Goal: Obtain resource: Download file/media

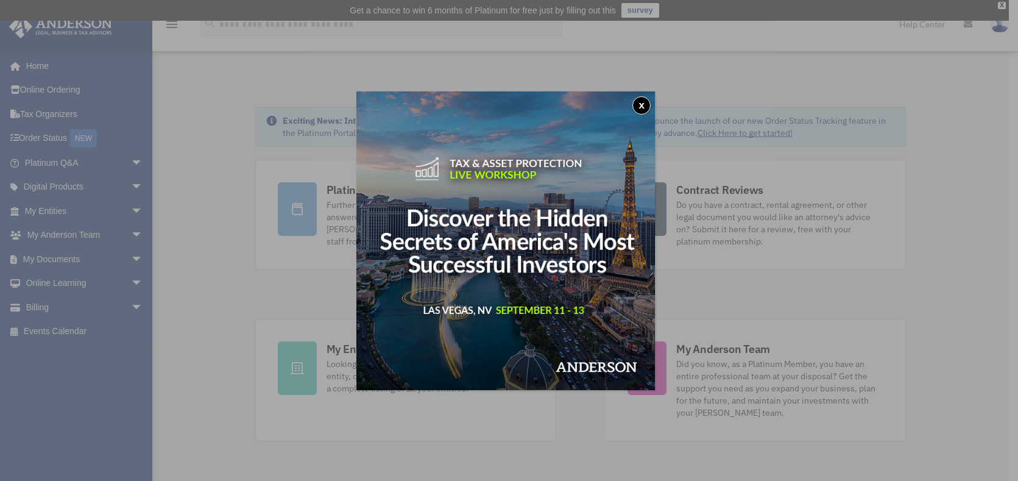
click at [642, 111] on button "x" at bounding box center [641, 105] width 18 height 18
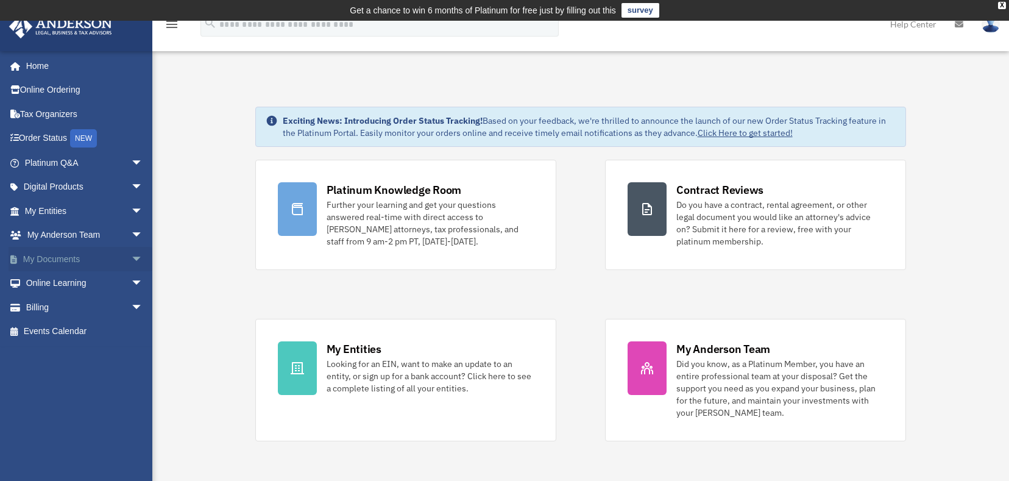
click at [131, 256] on span "arrow_drop_down" at bounding box center [143, 259] width 24 height 25
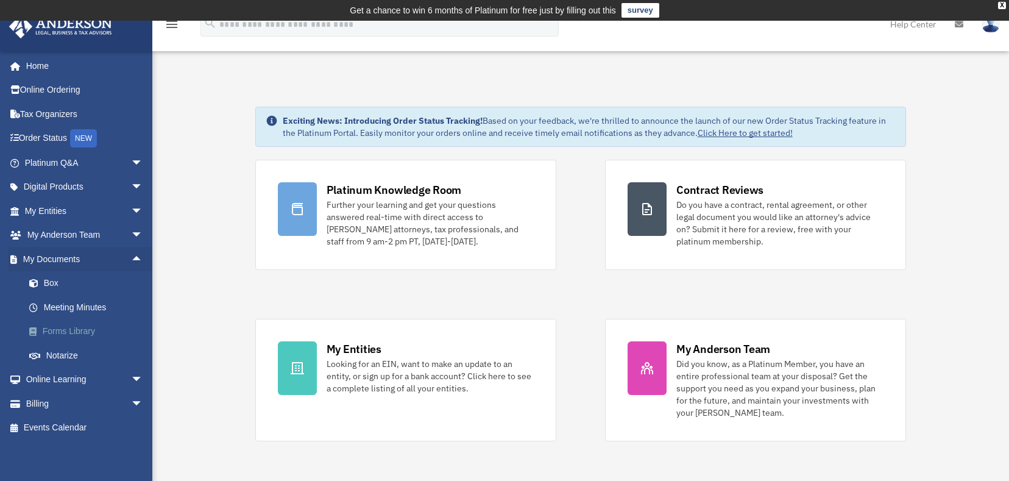
click at [88, 330] on link "Forms Library" at bounding box center [89, 331] width 144 height 24
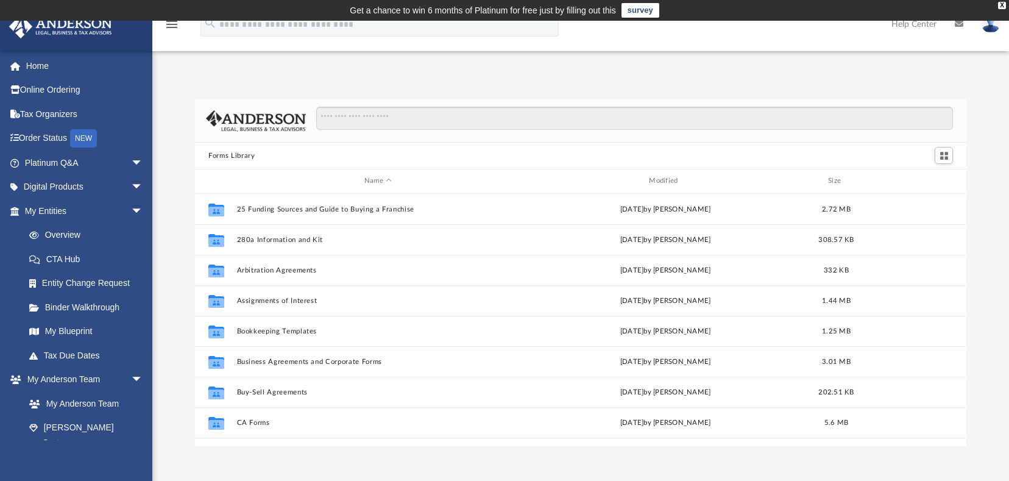
scroll to position [268, 762]
click at [384, 119] on input "Search files and folders" at bounding box center [634, 118] width 636 height 23
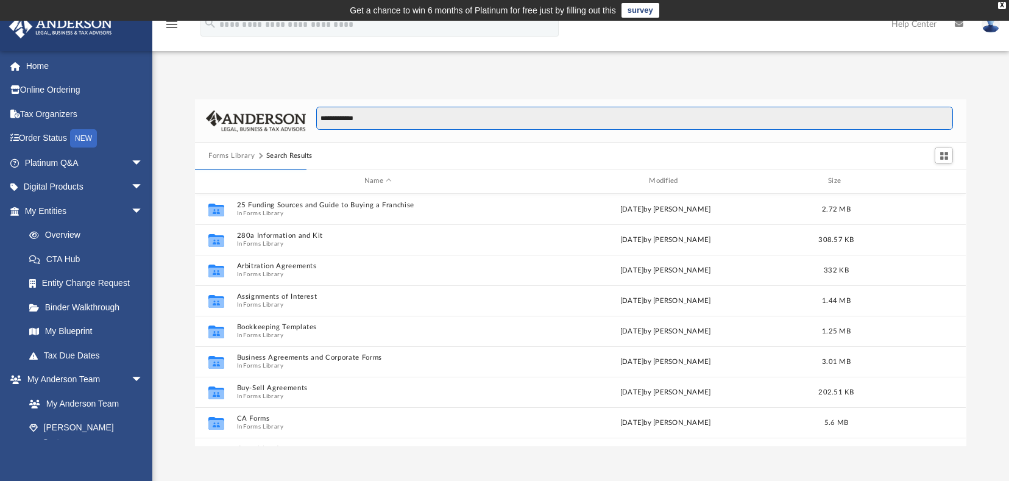
scroll to position [230, 762]
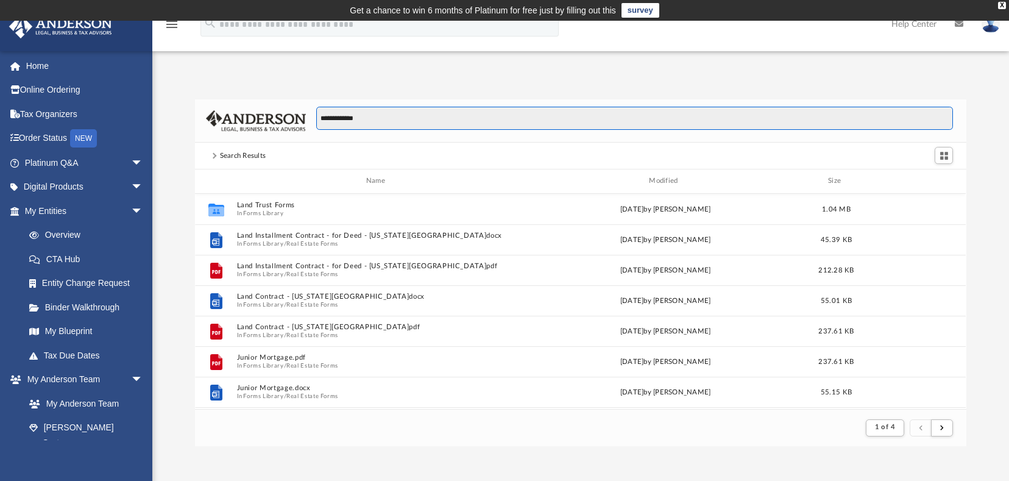
drag, startPoint x: 376, startPoint y: 124, endPoint x: 206, endPoint y: 118, distance: 169.5
click at [206, 118] on div "**********" at bounding box center [580, 120] width 770 height 43
type input "****"
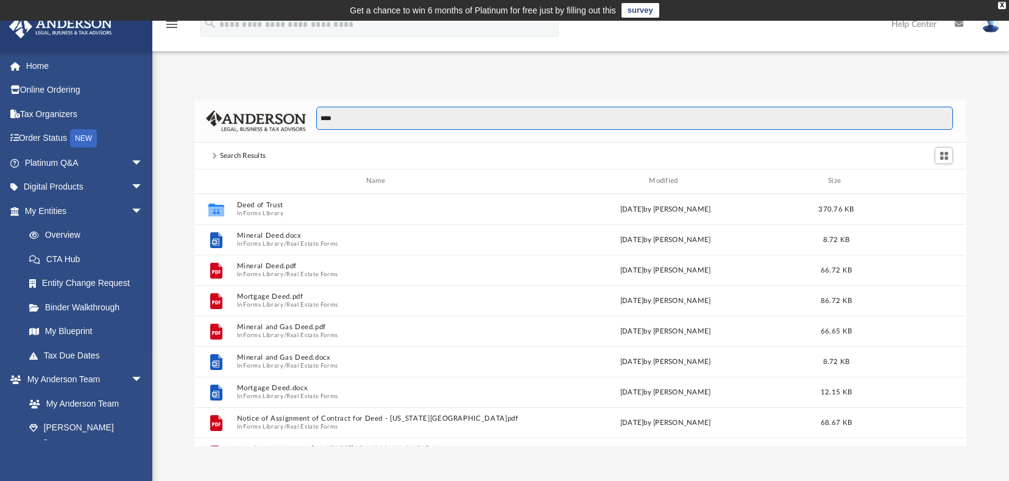
scroll to position [268, 762]
drag, startPoint x: 341, startPoint y: 120, endPoint x: 196, endPoint y: 108, distance: 145.5
click at [226, 107] on div "****" at bounding box center [580, 120] width 770 height 43
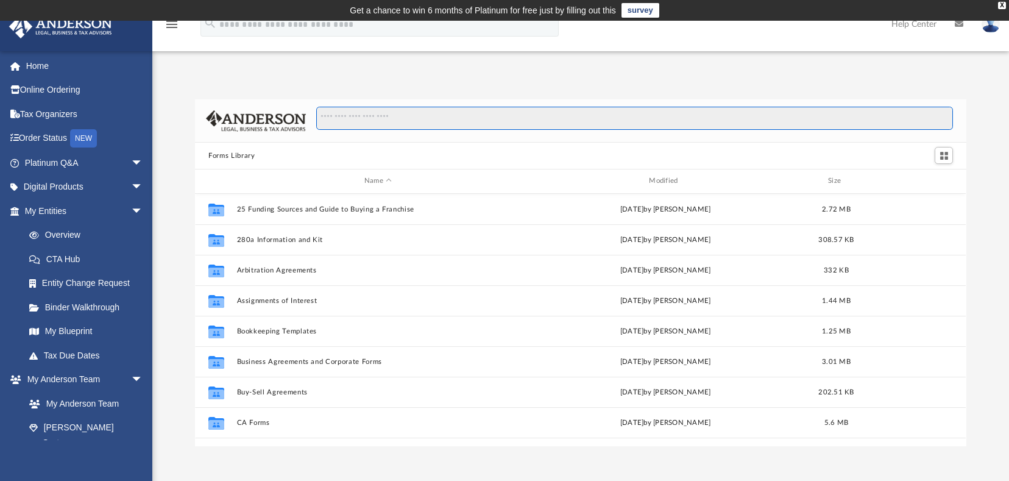
click at [386, 123] on input "Search files and folders" at bounding box center [634, 118] width 636 height 23
type input "**********"
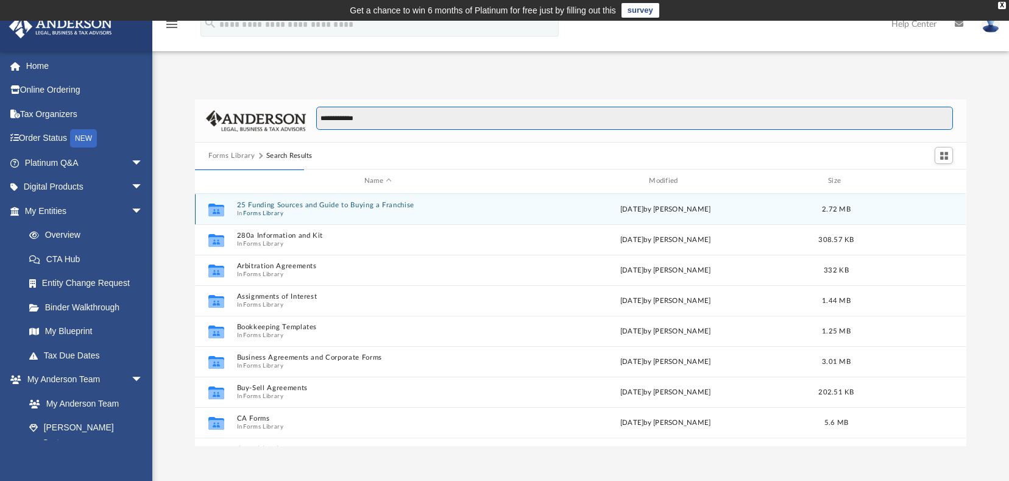
scroll to position [230, 762]
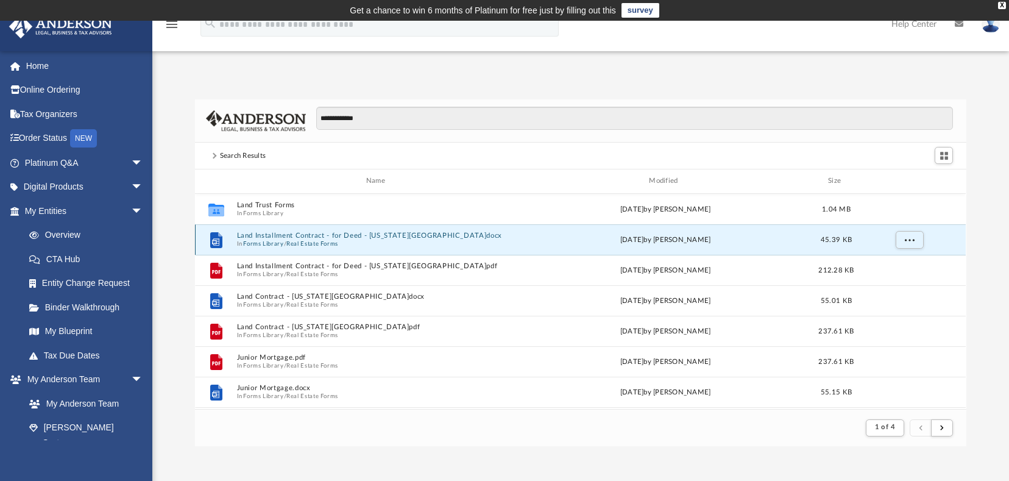
click at [281, 233] on button "Land Installment Contract - for Deed - Ohio.docx" at bounding box center [378, 235] width 282 height 8
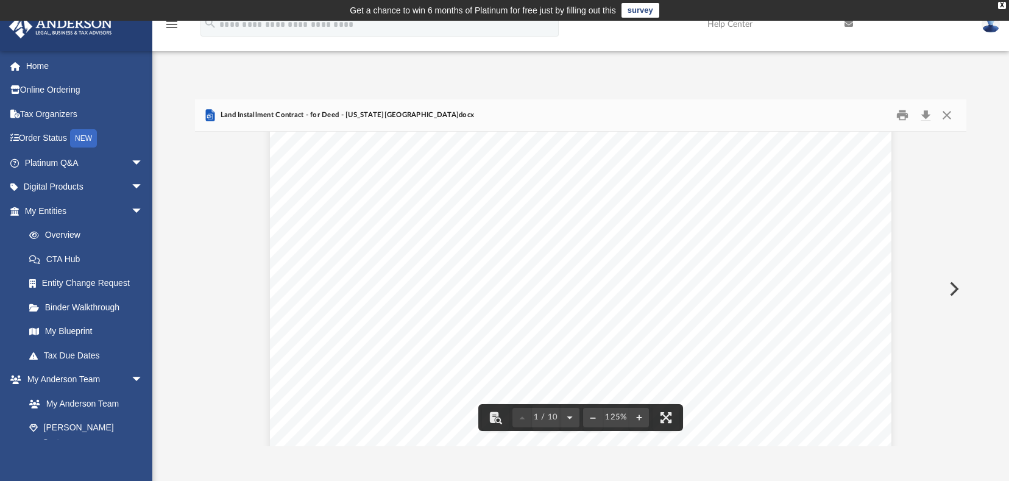
scroll to position [122, 0]
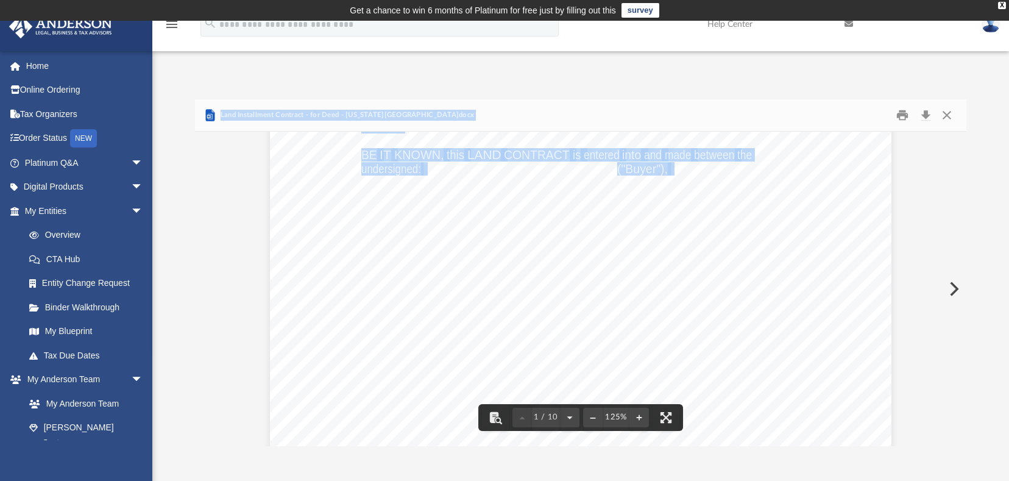
drag, startPoint x: 667, startPoint y: 167, endPoint x: 739, endPoint y: 169, distance: 72.5
click at [739, 169] on div "**********" at bounding box center [580, 272] width 770 height 347
click at [744, 170] on div at bounding box center [580, 169] width 770 height 1
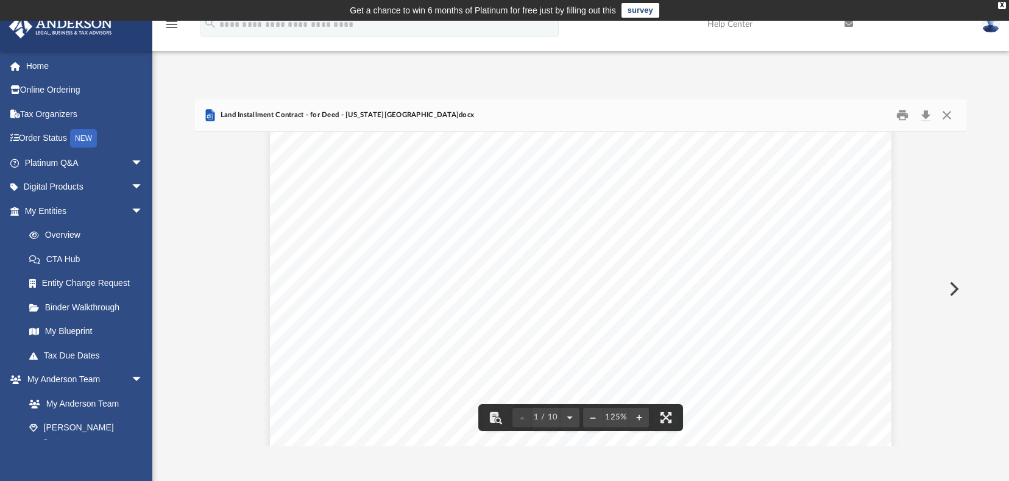
scroll to position [365, 0]
drag, startPoint x: 464, startPoint y: 234, endPoint x: 572, endPoint y: 238, distance: 108.5
click at [572, 236] on span "ordinances," at bounding box center [591, 234] width 56 height 12
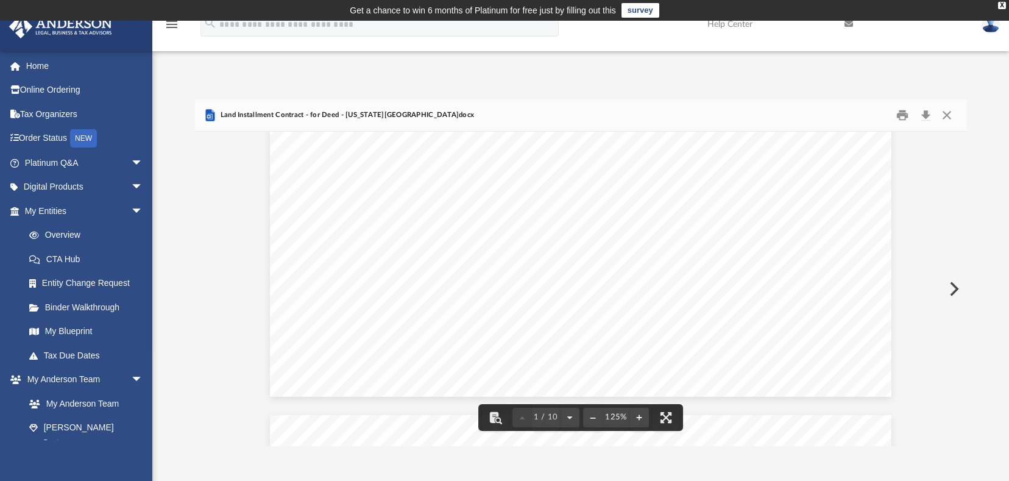
click at [383, 196] on span "Encumbrances" at bounding box center [400, 192] width 78 height 12
drag, startPoint x: 354, startPoint y: 261, endPoint x: 587, endPoint y: 270, distance: 233.5
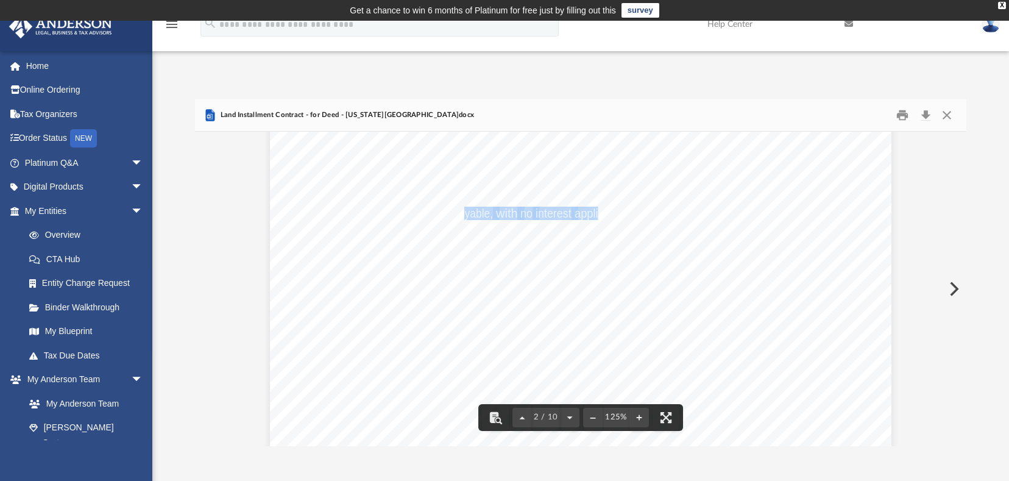
drag, startPoint x: 458, startPoint y: 216, endPoint x: 594, endPoint y: 214, distance: 135.8
click at [270, 49] on span "A. [ ] Payable, with no interest applied, in ($ ) monthly installments of Dolla…" at bounding box center [270, 49] width 0 height 0
click at [434, 216] on span "[" at bounding box center [436, 213] width 4 height 12
drag, startPoint x: 646, startPoint y: 255, endPoint x: 632, endPoint y: 250, distance: 15.6
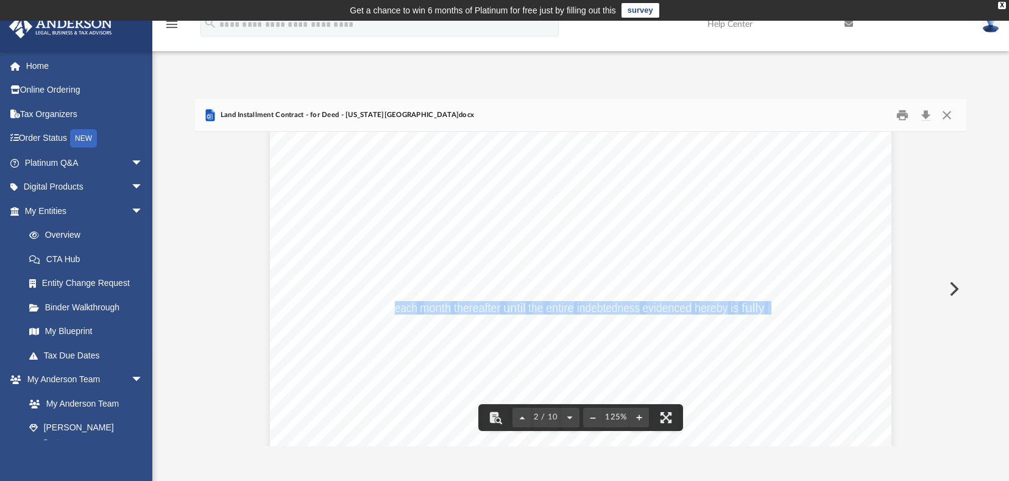
drag, startPoint x: 390, startPoint y: 311, endPoint x: 764, endPoint y: 313, distance: 374.0
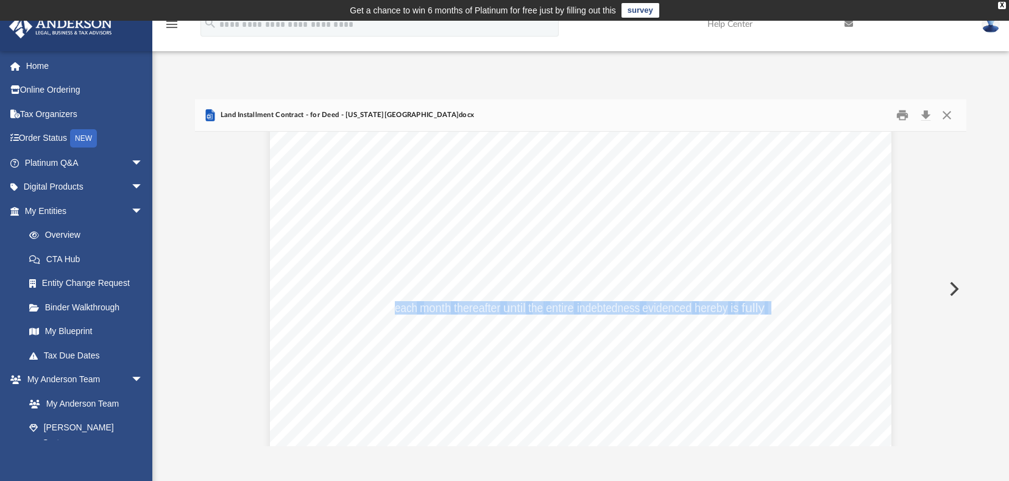
scroll to position [1035, 0]
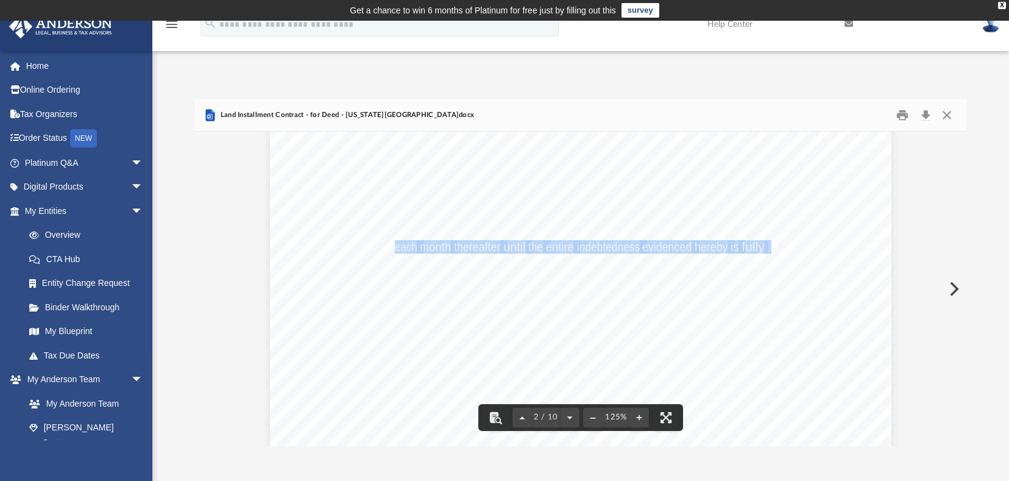
click at [803, 243] on div "2 Terms of Payment: Buyer hereby purchases said Premises from Seller and agrees…" at bounding box center [580, 330] width 621 height 804
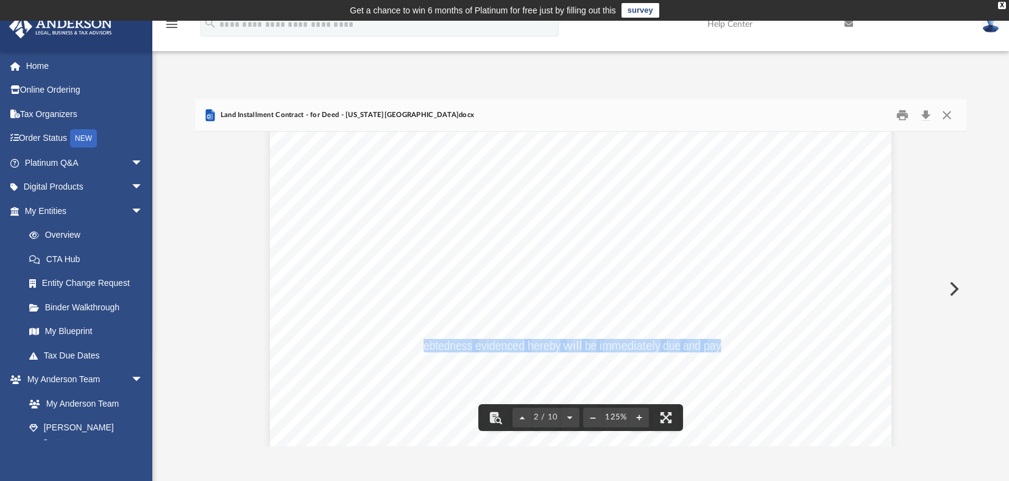
drag, startPoint x: 417, startPoint y: 344, endPoint x: 714, endPoint y: 344, distance: 297.8
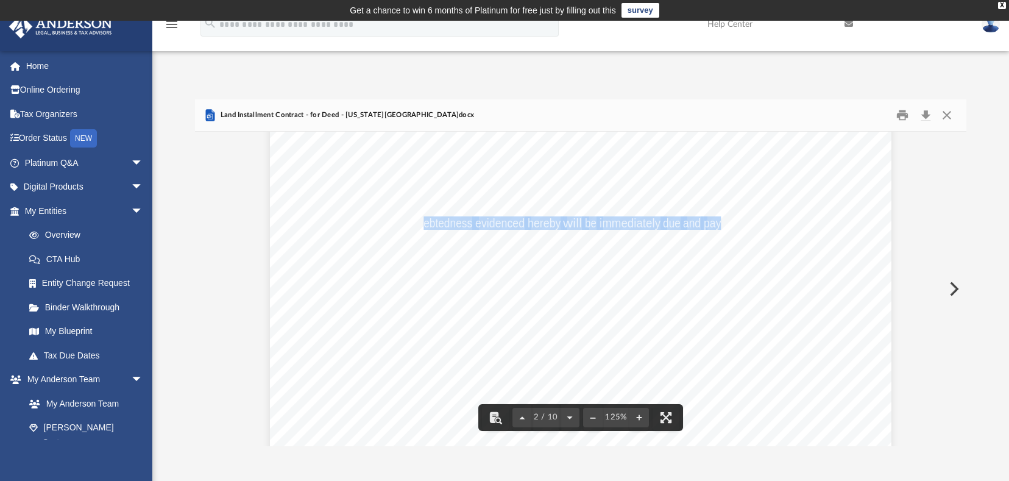
scroll to position [1218, 0]
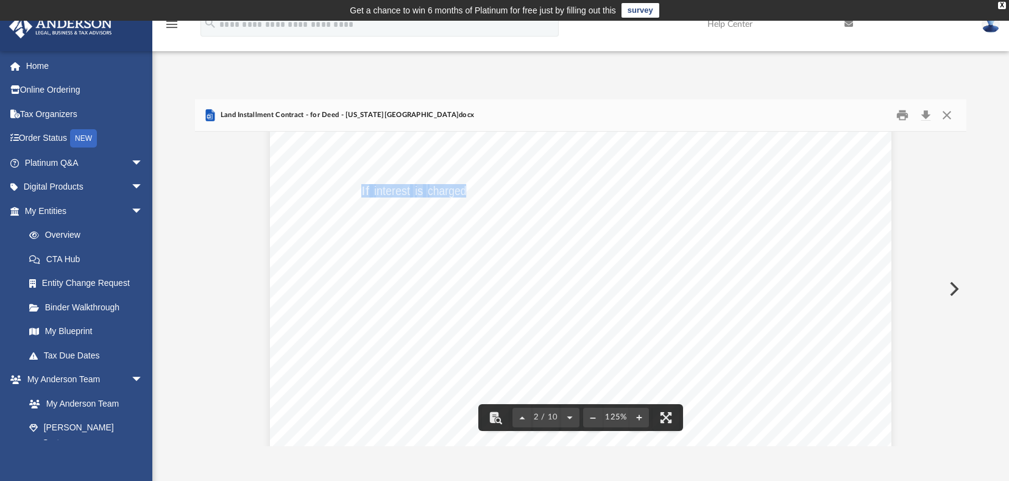
drag, startPoint x: 357, startPoint y: 189, endPoint x: 417, endPoint y: 200, distance: 61.2
click at [406, 210] on span "and" at bounding box center [415, 205] width 18 height 12
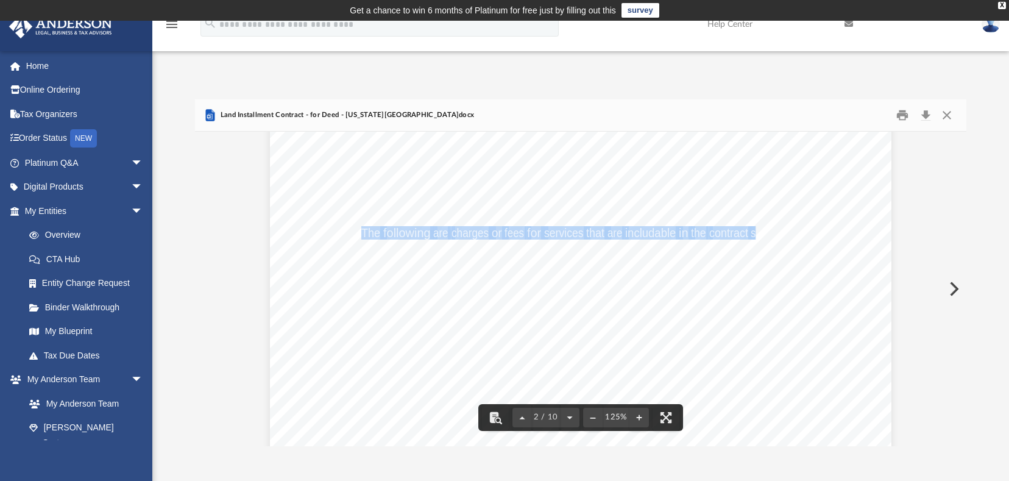
drag, startPoint x: 357, startPoint y: 232, endPoint x: 693, endPoint y: 244, distance: 336.4
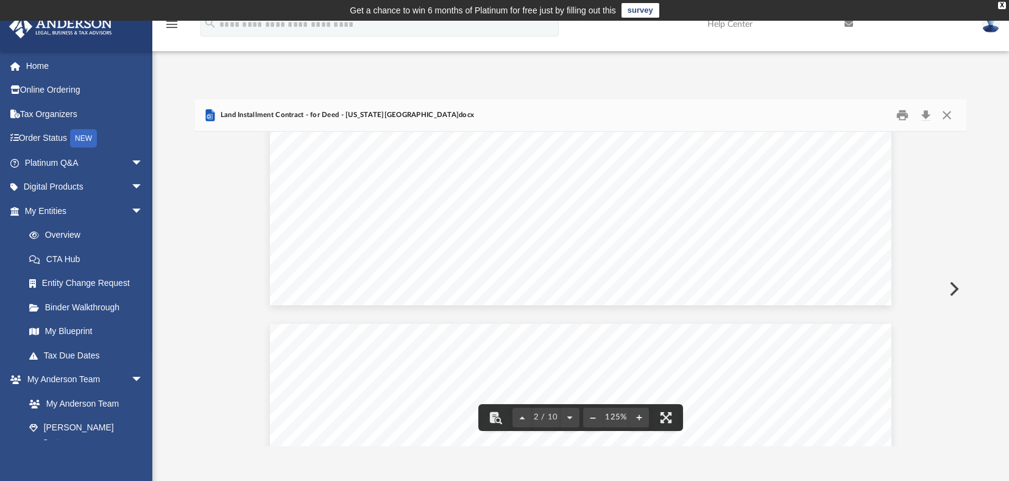
scroll to position [1401, 0]
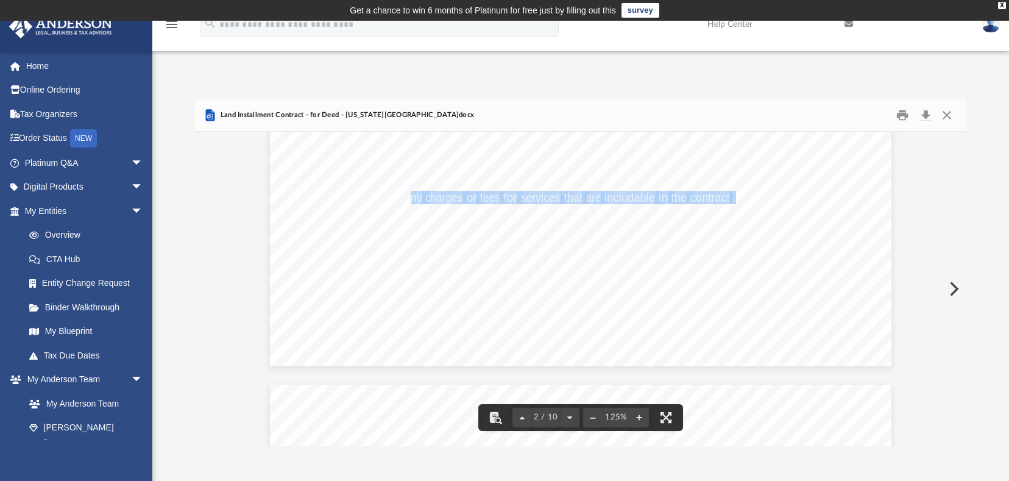
drag, startPoint x: 404, startPoint y: 196, endPoint x: 728, endPoint y: 199, distance: 324.7
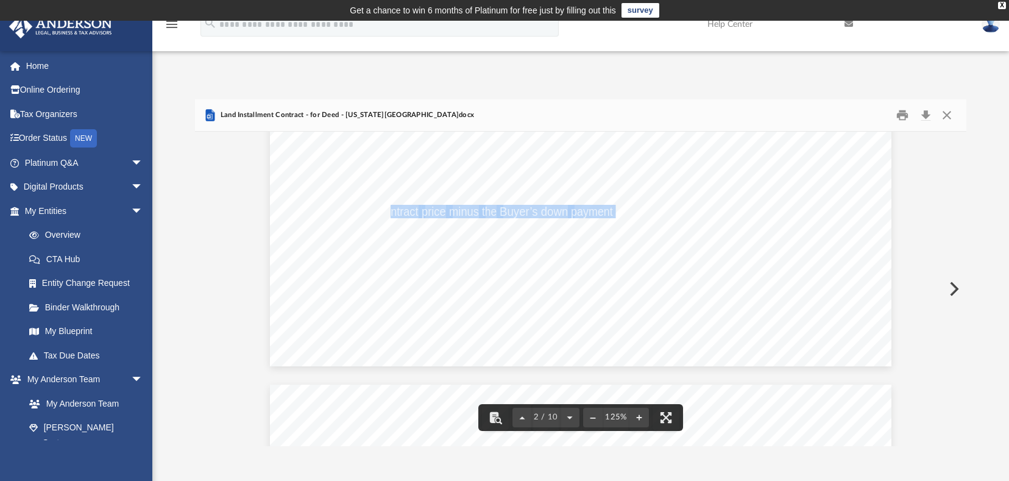
drag, startPoint x: 386, startPoint y: 213, endPoint x: 609, endPoint y: 212, distance: 223.5
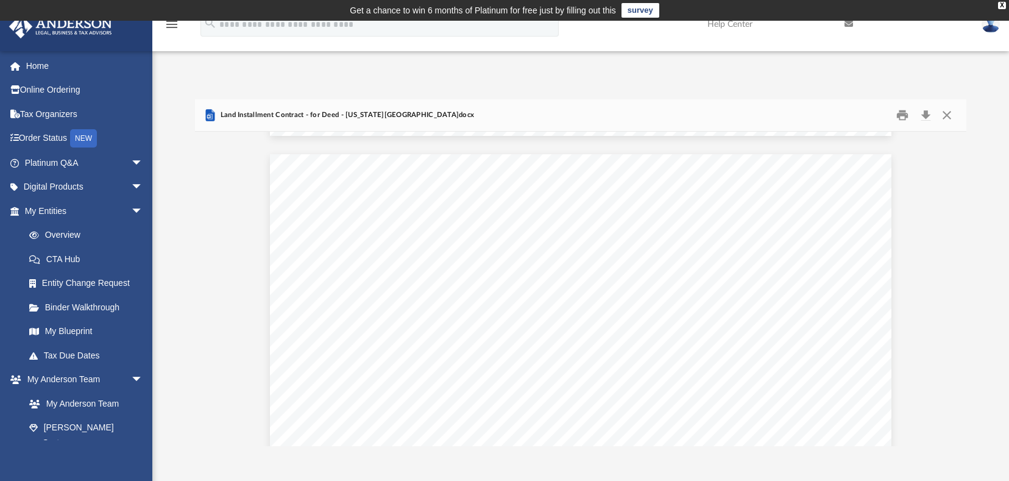
scroll to position [1644, 0]
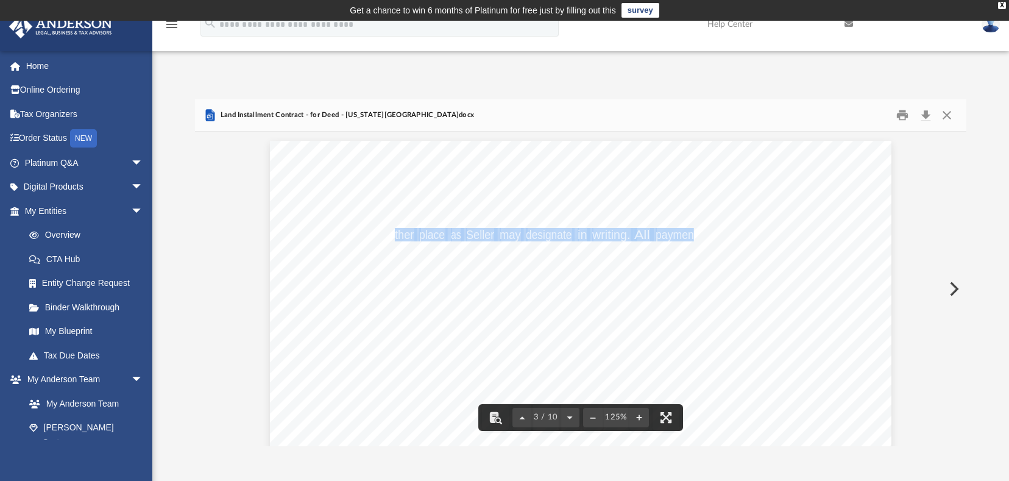
drag, startPoint x: 389, startPoint y: 236, endPoint x: 689, endPoint y: 235, distance: 300.3
click at [270, 141] on span "( address) or such other place as Seller may designate in writing. All payments…" at bounding box center [270, 141] width 0 height 0
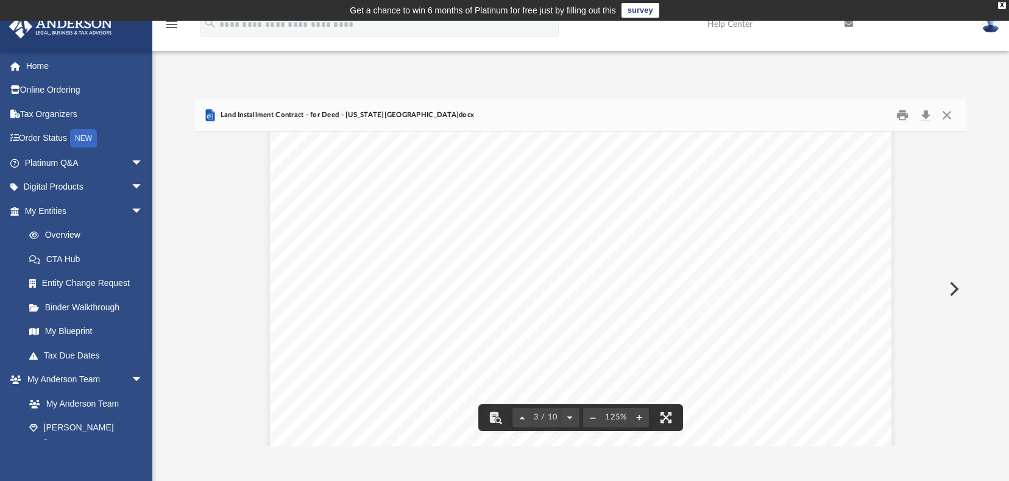
scroll to position [1827, 0]
drag, startPoint x: 529, startPoint y: 236, endPoint x: 712, endPoint y: 237, distance: 182.7
drag, startPoint x: 400, startPoint y: 248, endPoint x: 610, endPoint y: 249, distance: 210.7
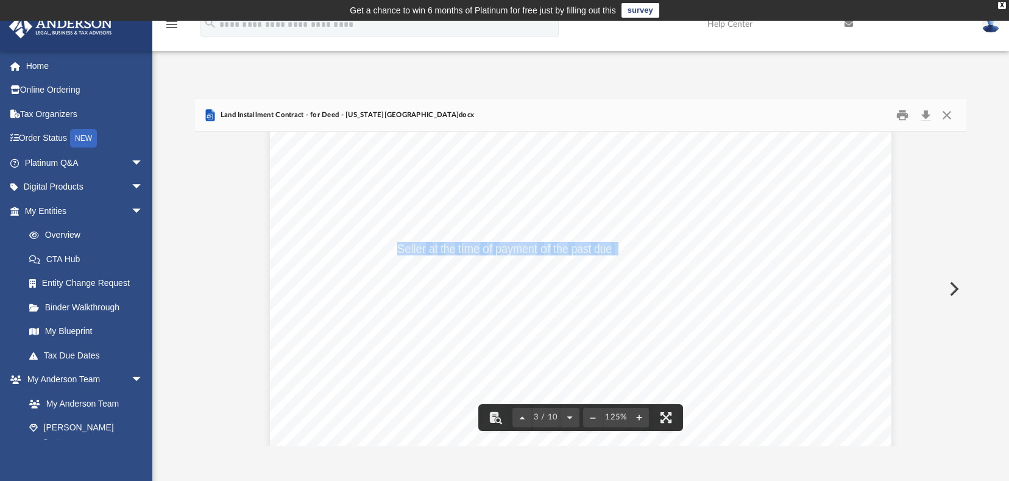
drag, startPoint x: 351, startPoint y: 290, endPoint x: 483, endPoint y: 295, distance: 132.3
click at [483, 295] on div "3 ( address) or such other place as Seller may designate in writing. All paymen…" at bounding box center [580, 360] width 621 height 804
drag, startPoint x: 354, startPoint y: 289, endPoint x: 777, endPoint y: 292, distance: 422.7
click at [777, 292] on div "3 ( address) or such other place as Seller may designate in writing. All paymen…" at bounding box center [580, 360] width 621 height 804
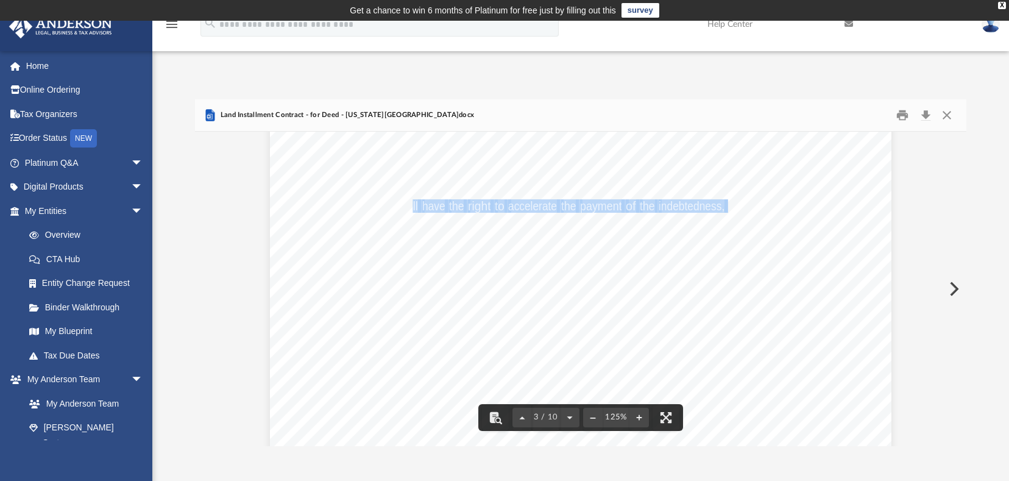
drag, startPoint x: 414, startPoint y: 208, endPoint x: 722, endPoint y: 208, distance: 307.6
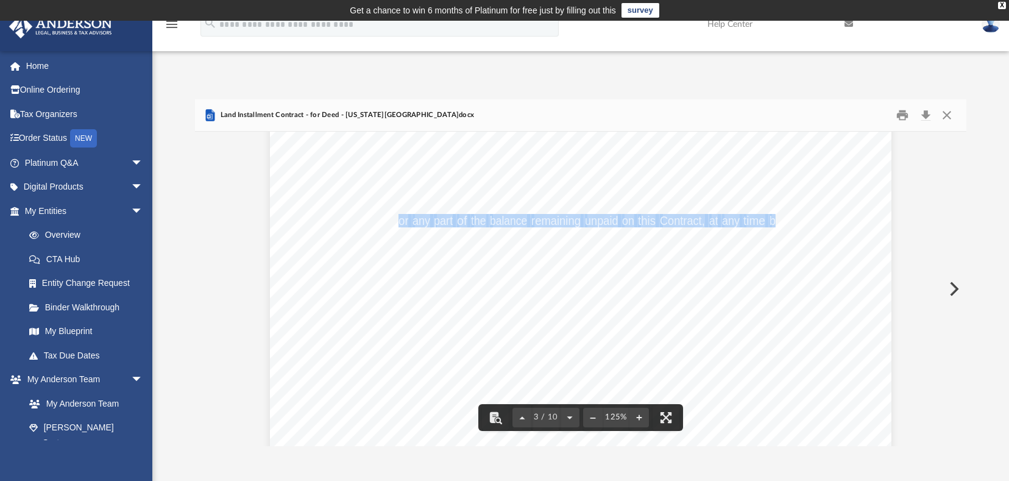
drag, startPoint x: 393, startPoint y: 219, endPoint x: 769, endPoint y: 222, distance: 375.8
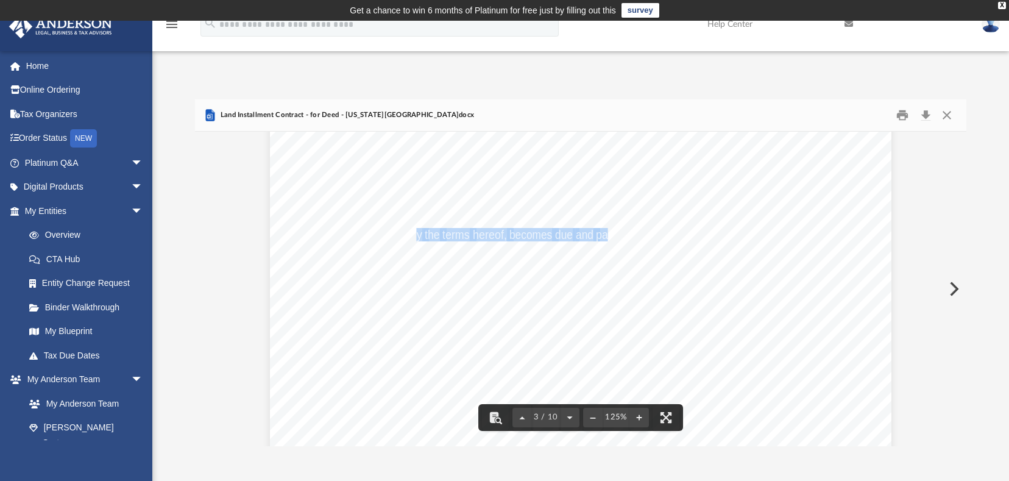
drag, startPoint x: 409, startPoint y: 233, endPoint x: 601, endPoint y: 235, distance: 191.9
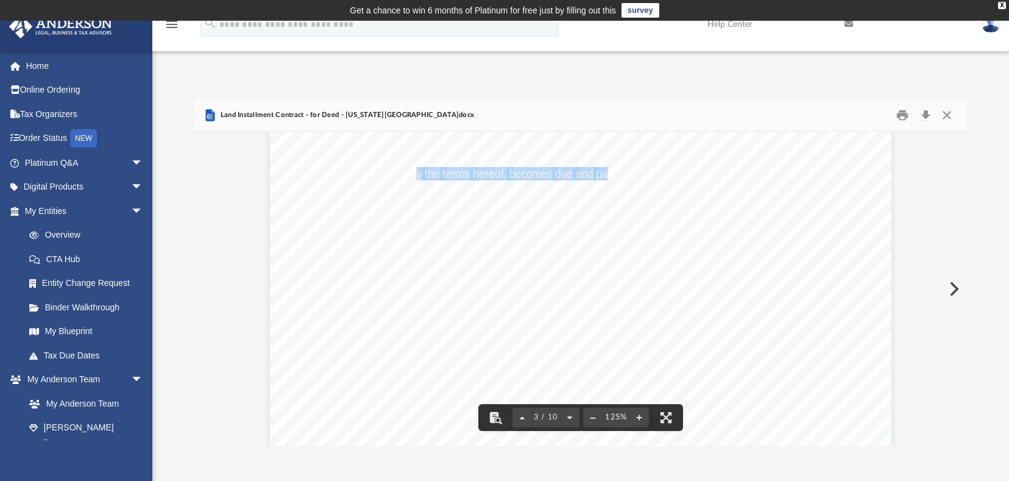
scroll to position [2132, 0]
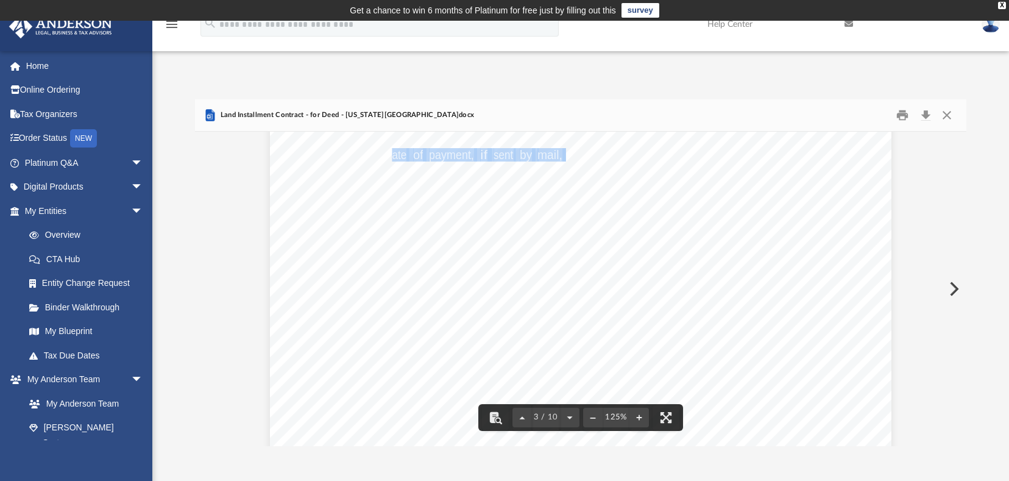
drag, startPoint x: 392, startPoint y: 152, endPoint x: 560, endPoint y: 152, distance: 167.5
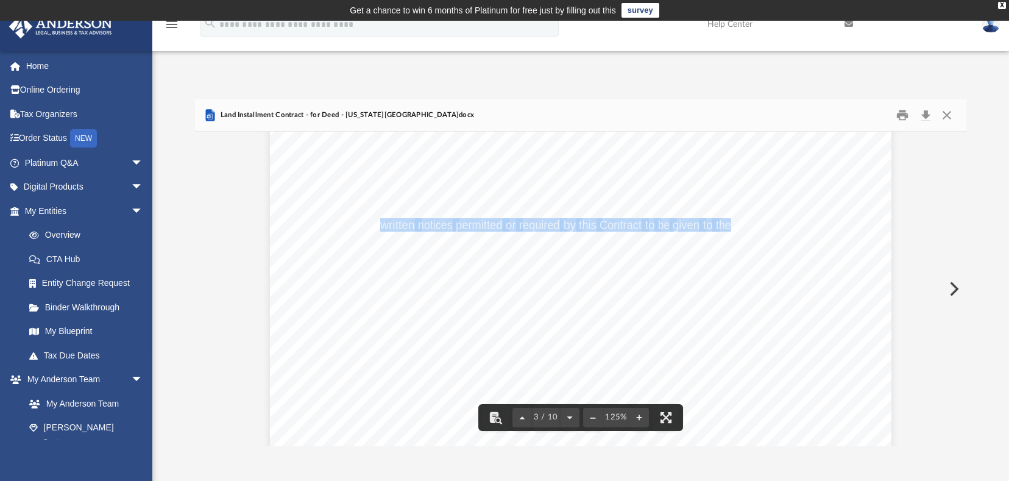
drag, startPoint x: 378, startPoint y: 222, endPoint x: 724, endPoint y: 228, distance: 346.0
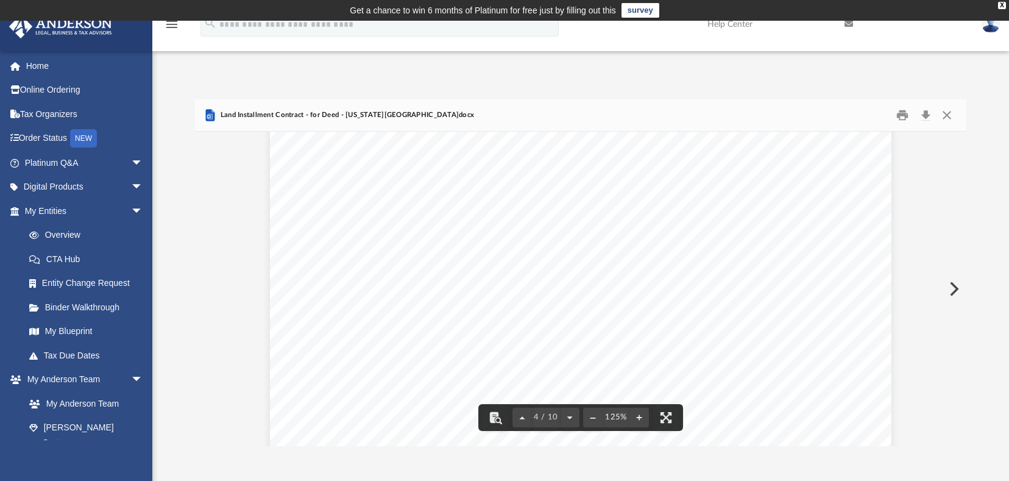
scroll to position [2558, 0]
drag, startPoint x: 441, startPoint y: 187, endPoint x: 588, endPoint y: 191, distance: 146.8
click at [270, 49] on span "All buildings, trees or other improvements now on said Premises, or hereafter m…" at bounding box center [270, 49] width 0 height 0
drag, startPoint x: 442, startPoint y: 213, endPoint x: 566, endPoint y: 215, distance: 124.3
click at [270, 49] on span "All buildings, trees or other improvements now on said Premises, or hereafter m…" at bounding box center [270, 49] width 0 height 0
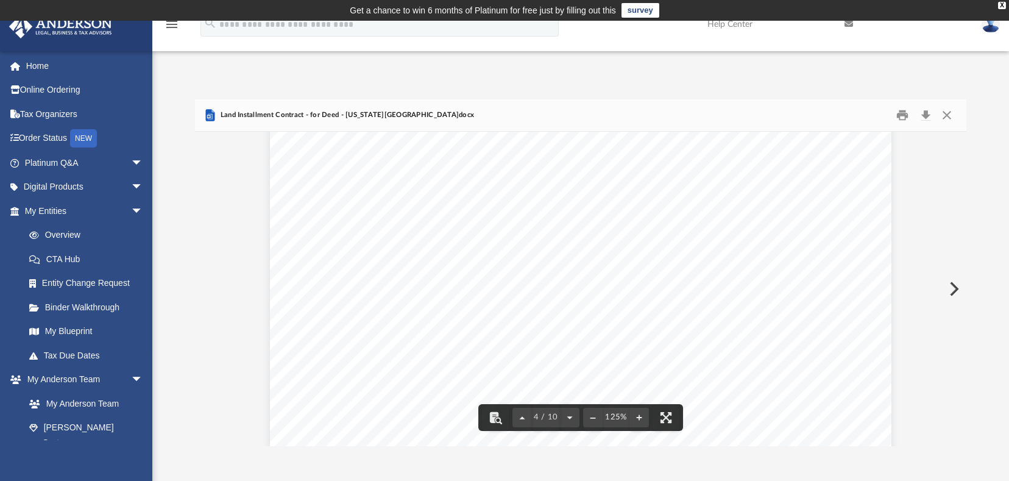
scroll to position [2741, 0]
drag, startPoint x: 414, startPoint y: 187, endPoint x: 557, endPoint y: 183, distance: 142.6
drag, startPoint x: 401, startPoint y: 202, endPoint x: 691, endPoint y: 201, distance: 289.9
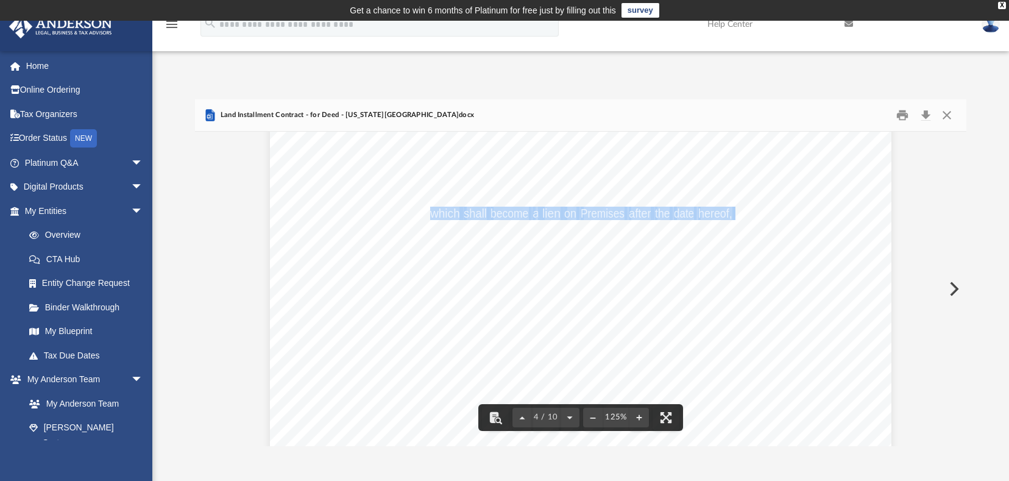
drag, startPoint x: 429, startPoint y: 211, endPoint x: 730, endPoint y: 214, distance: 301.5
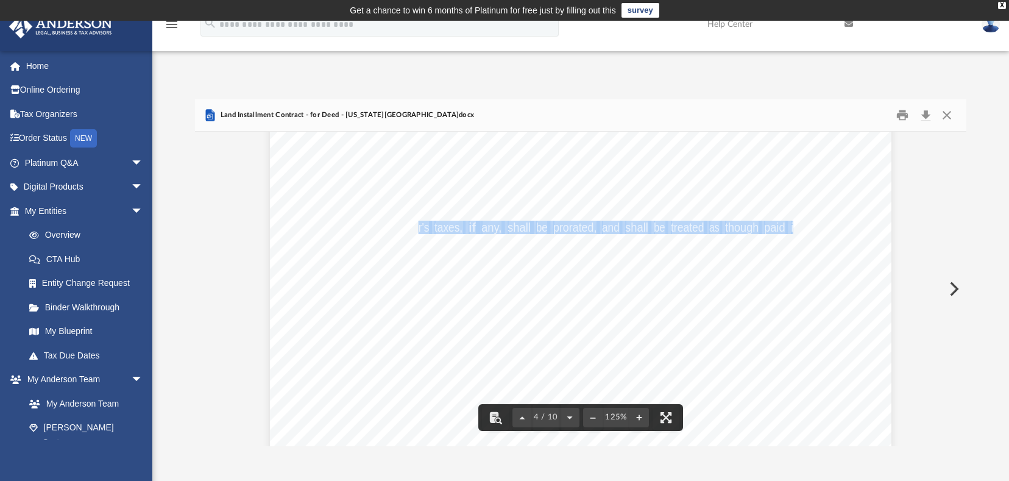
drag, startPoint x: 412, startPoint y: 231, endPoint x: 788, endPoint y: 224, distance: 376.5
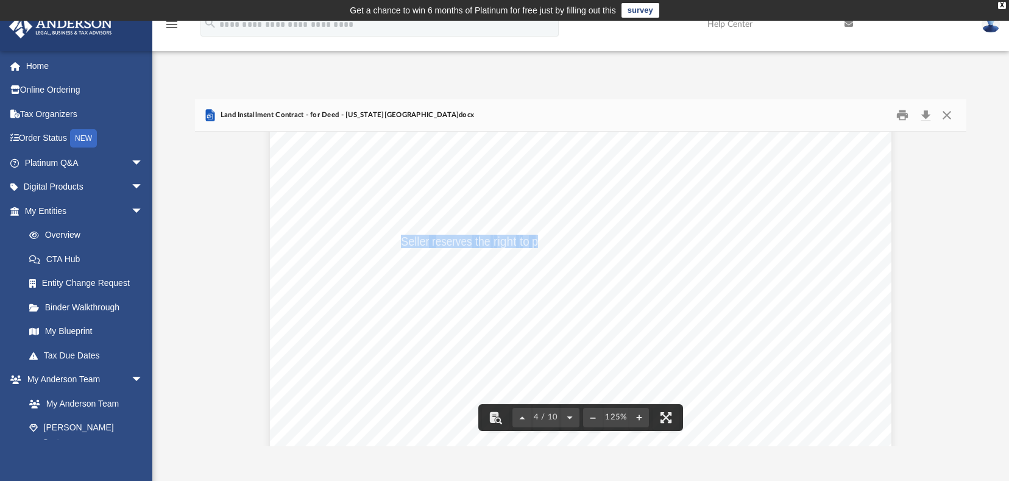
drag, startPoint x: 398, startPoint y: 241, endPoint x: 531, endPoint y: 241, distance: 132.8
drag, startPoint x: 472, startPoint y: 228, endPoint x: 656, endPoint y: 225, distance: 184.0
drag, startPoint x: 398, startPoint y: 242, endPoint x: 724, endPoint y: 242, distance: 326.5
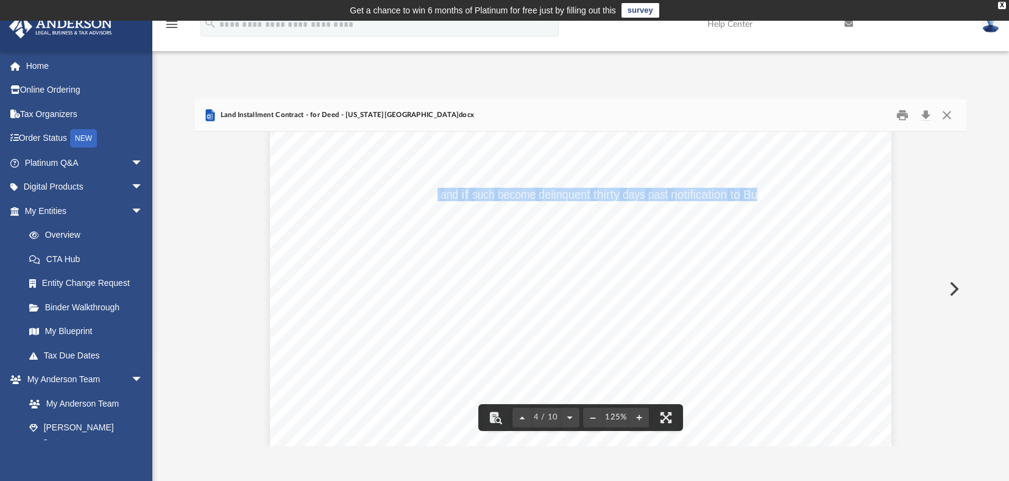
drag, startPoint x: 434, startPoint y: 194, endPoint x: 752, endPoint y: 198, distance: 318.0
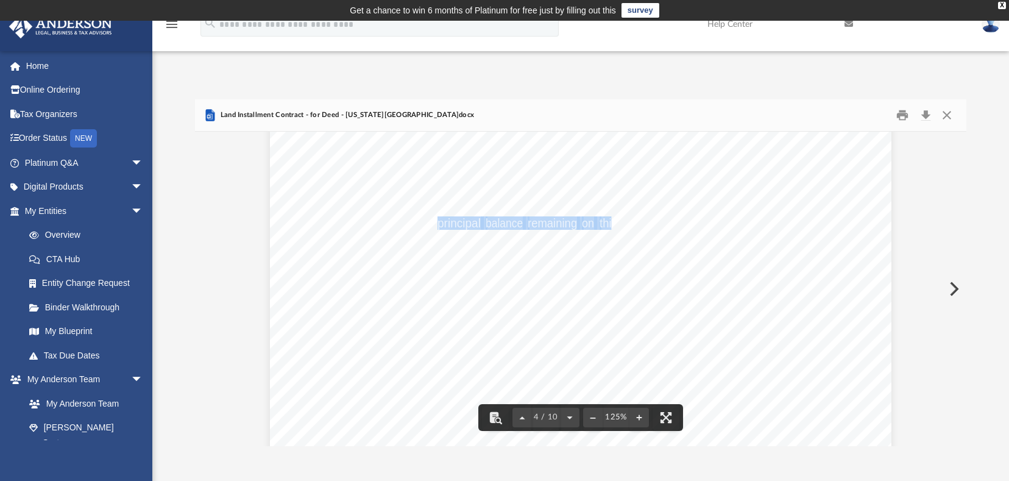
drag, startPoint x: 434, startPoint y: 219, endPoint x: 596, endPoint y: 238, distance: 162.4
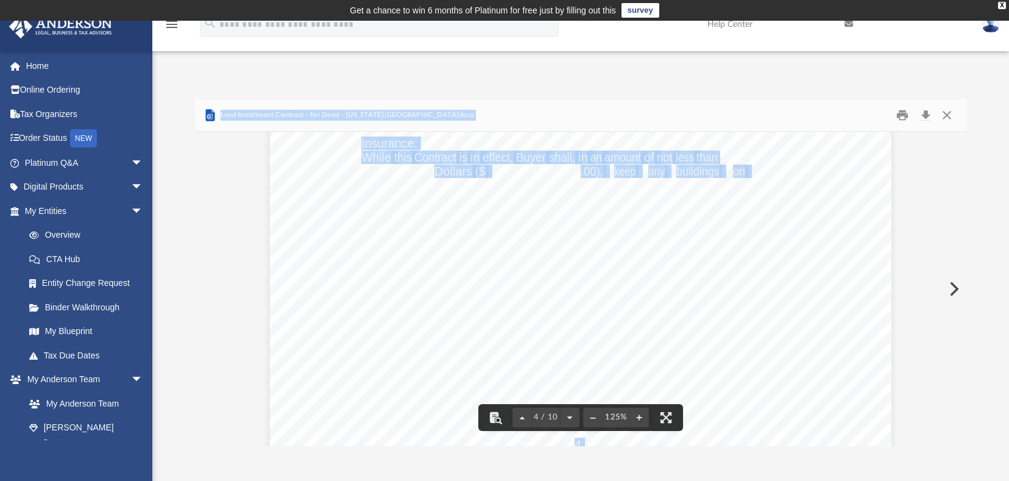
drag, startPoint x: 645, startPoint y: 170, endPoint x: 753, endPoint y: 174, distance: 108.5
click at [753, 174] on div "**********" at bounding box center [580, 272] width 770 height 347
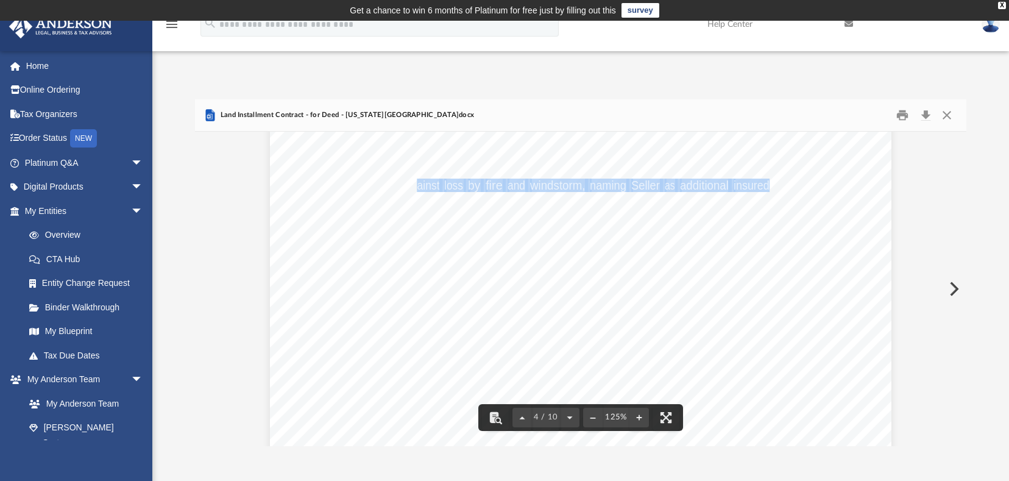
drag, startPoint x: 409, startPoint y: 188, endPoint x: 764, endPoint y: 190, distance: 355.1
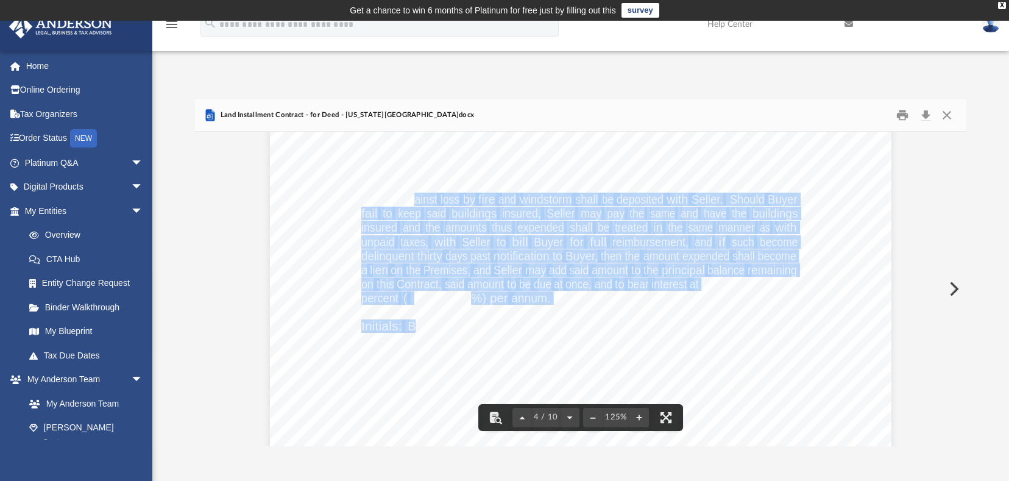
drag, startPoint x: 408, startPoint y: 201, endPoint x: 411, endPoint y: 328, distance: 127.3
click at [411, 328] on div "4 Either party may change such location by giving written notice to the other P…" at bounding box center [580, 86] width 621 height 804
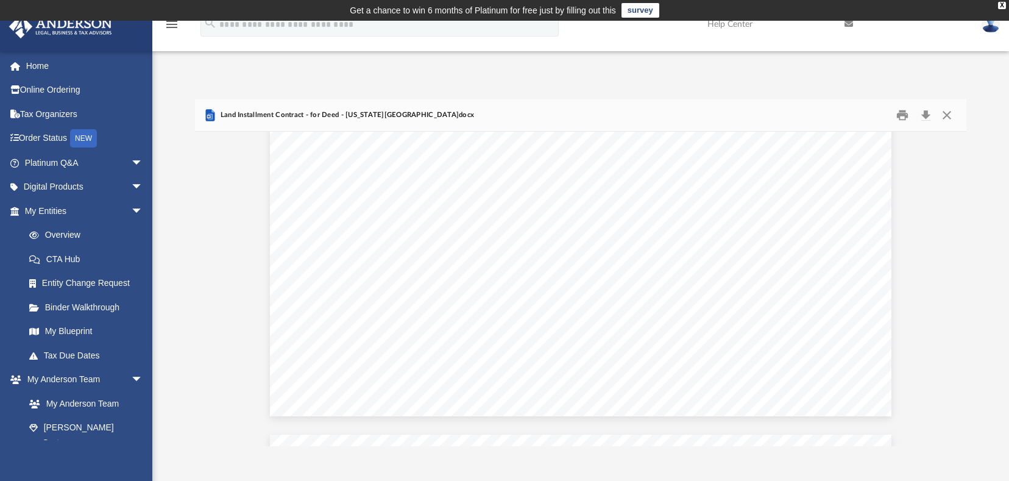
scroll to position [3837, 0]
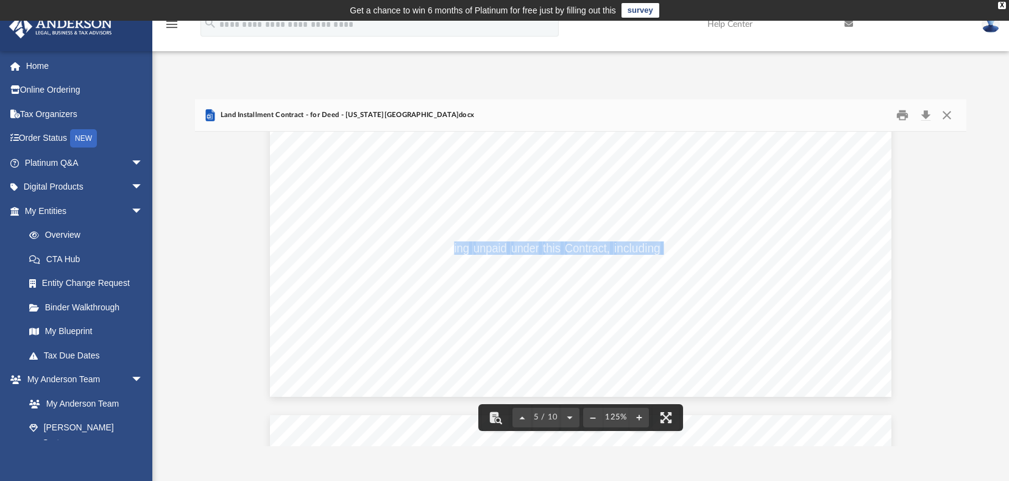
drag, startPoint x: 453, startPoint y: 250, endPoint x: 657, endPoint y: 253, distance: 204.1
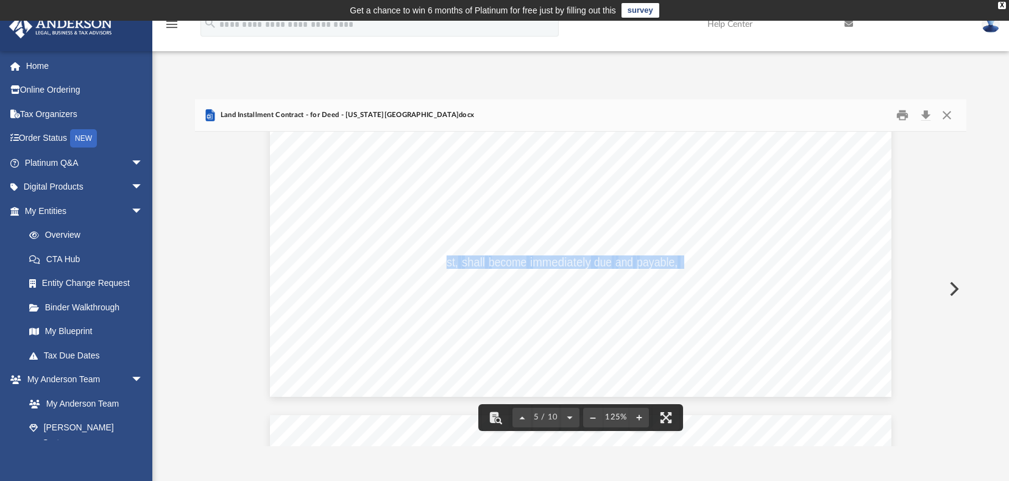
drag, startPoint x: 443, startPoint y: 262, endPoint x: 677, endPoint y: 265, distance: 233.9
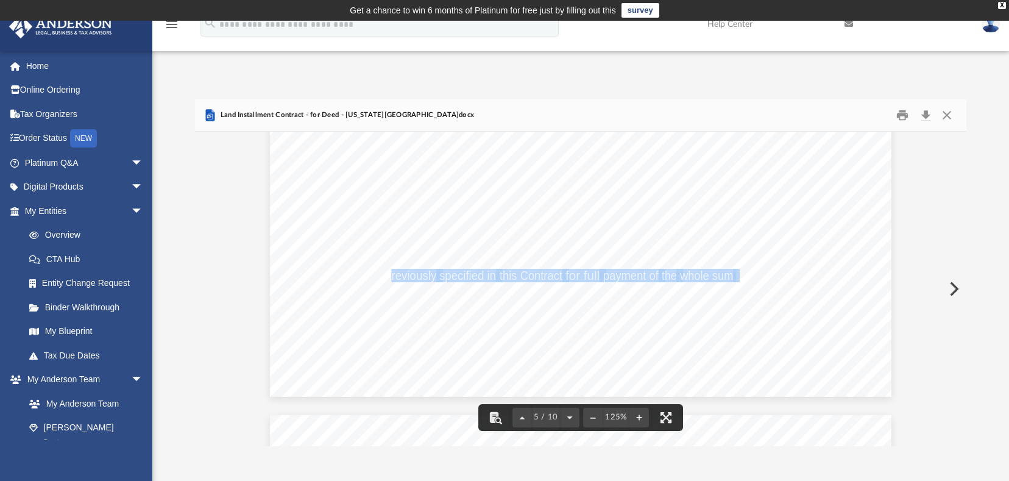
drag, startPoint x: 384, startPoint y: 281, endPoint x: 733, endPoint y: 277, distance: 348.4
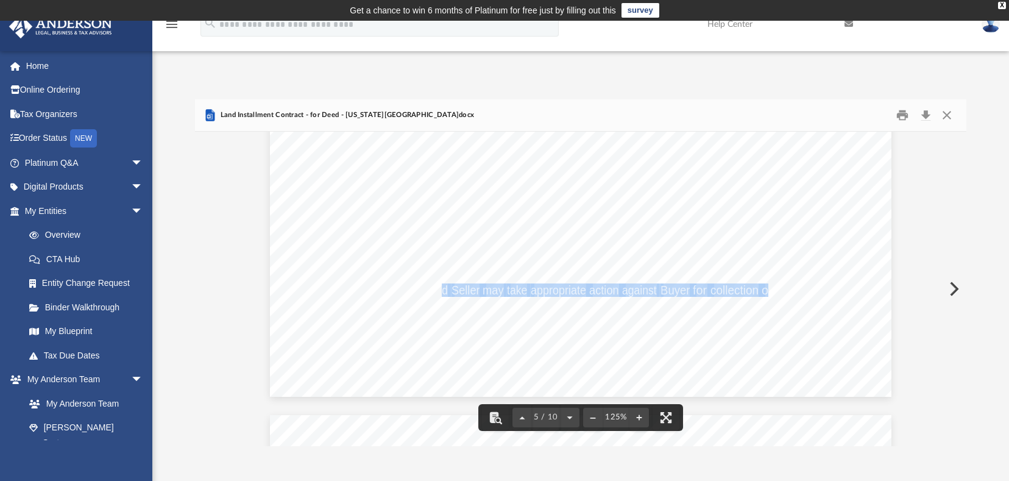
drag, startPoint x: 437, startPoint y: 294, endPoint x: 761, endPoint y: 290, distance: 324.0
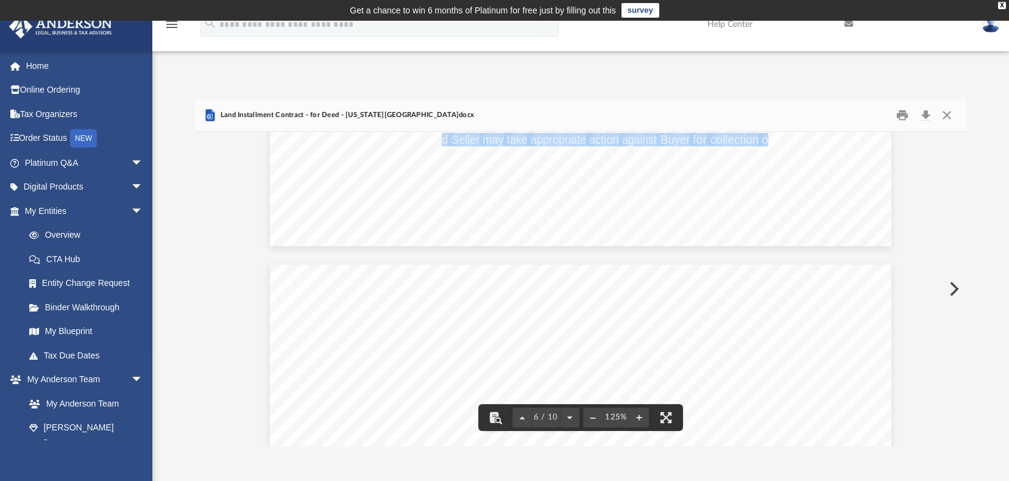
scroll to position [4142, 0]
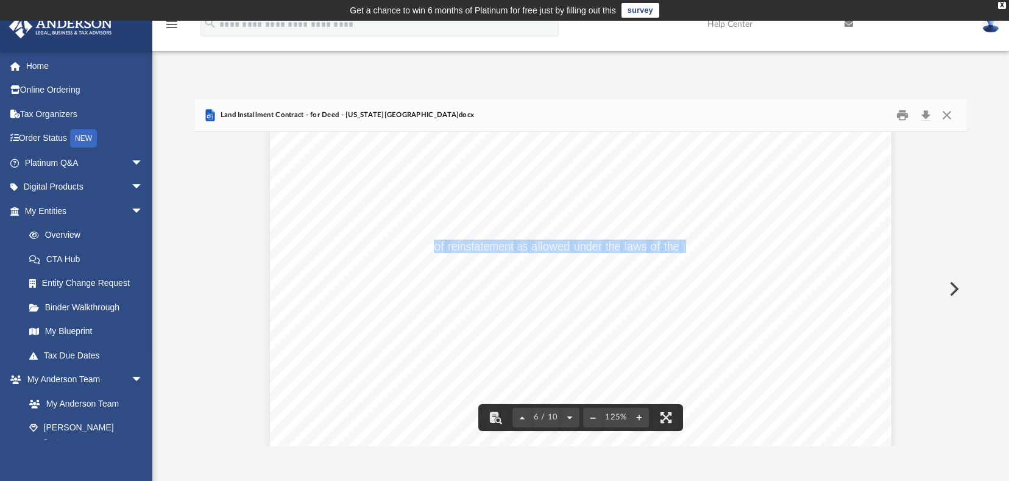
drag, startPoint x: 431, startPoint y: 245, endPoint x: 611, endPoint y: 241, distance: 179.7
click at [270, 110] on span "In the event of default and the remaining indebtedness being accelerated, Buyer…" at bounding box center [270, 110] width 0 height 0
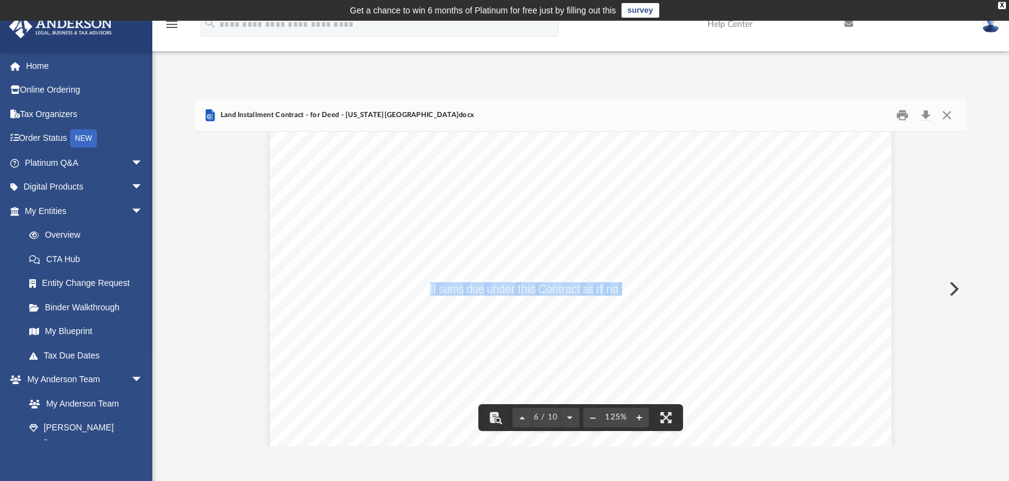
drag, startPoint x: 423, startPoint y: 287, endPoint x: 616, endPoint y: 286, distance: 193.1
click at [270, 110] on span "1. Pays all sums due under this Contract as if no acceleration had occurred;" at bounding box center [270, 110] width 0 height 0
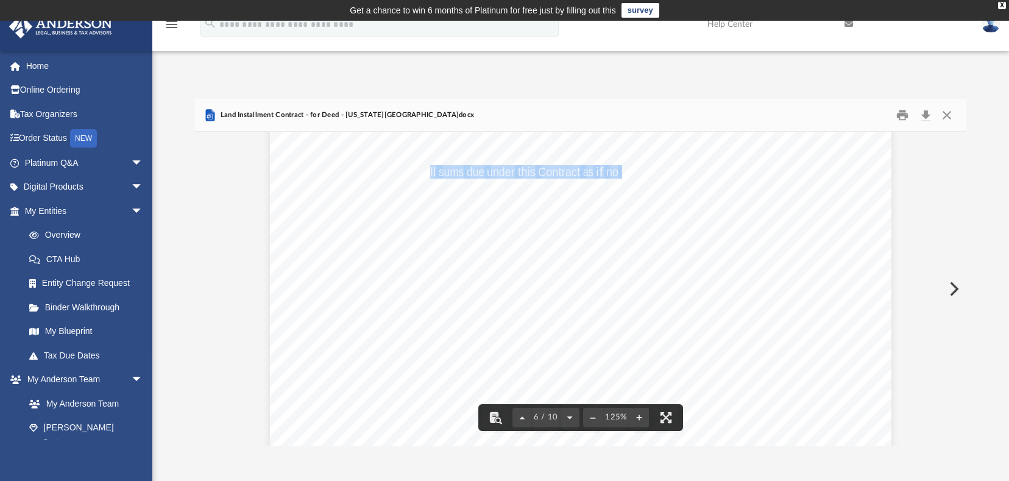
scroll to position [4264, 0]
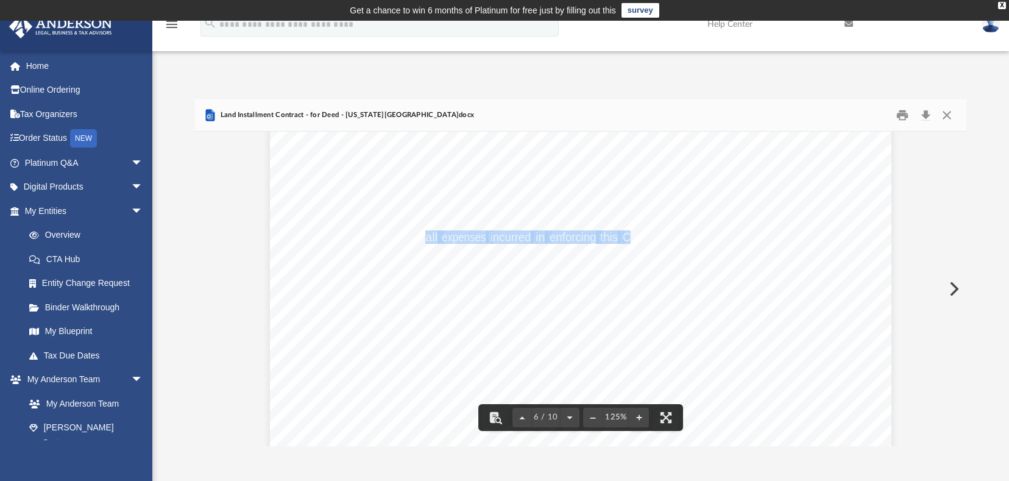
drag, startPoint x: 418, startPoint y: 236, endPoint x: 624, endPoint y: 238, distance: 205.9
drag, startPoint x: 451, startPoint y: 278, endPoint x: 550, endPoint y: 280, distance: 98.7
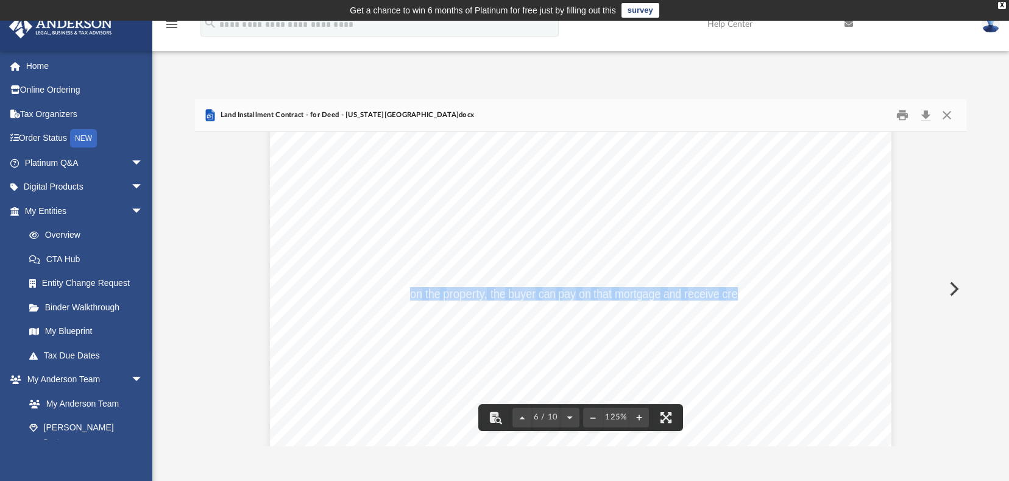
drag, startPoint x: 406, startPoint y: 294, endPoint x: 735, endPoint y: 296, distance: 328.9
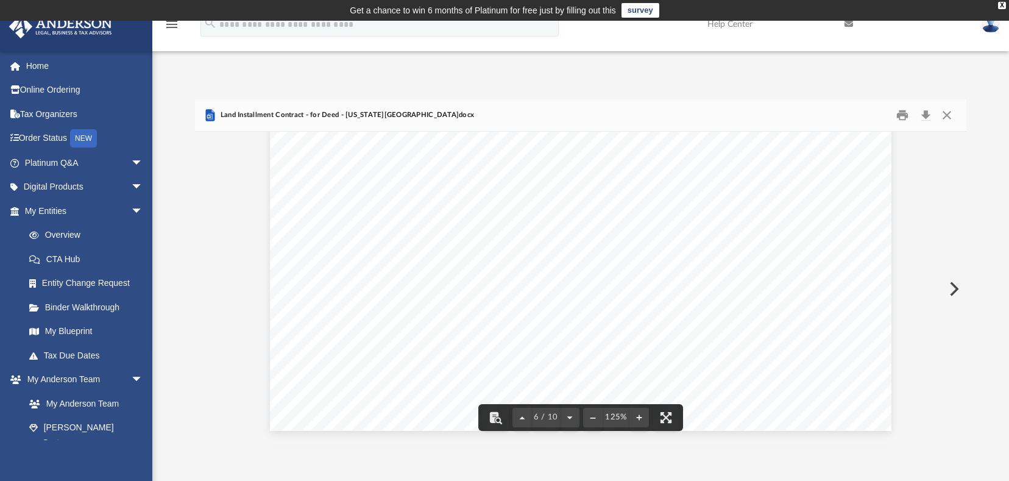
scroll to position [4629, 0]
drag, startPoint x: 406, startPoint y: 166, endPoint x: 643, endPoint y: 166, distance: 236.3
click at [400, 189] on span "Page 6" at bounding box center [402, 193] width 4 height 12
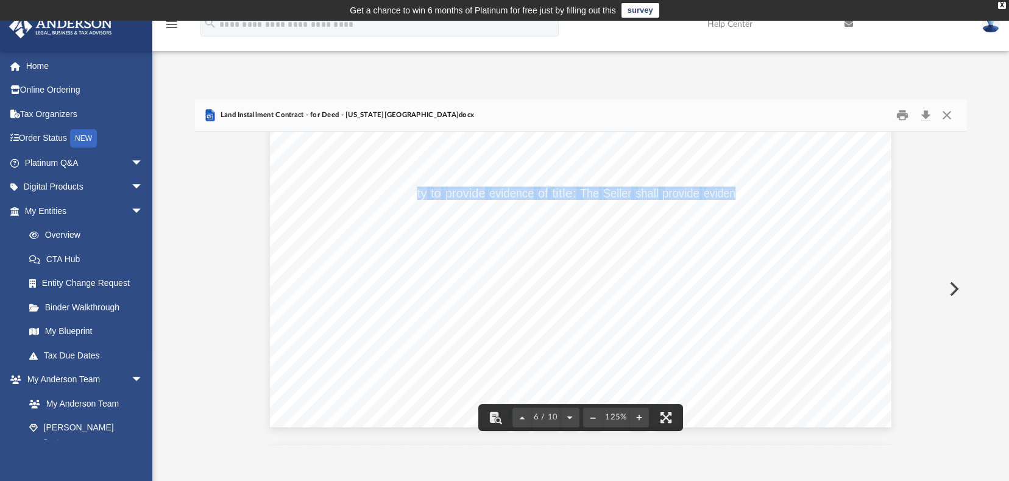
drag, startPoint x: 411, startPoint y: 196, endPoint x: 731, endPoint y: 192, distance: 319.8
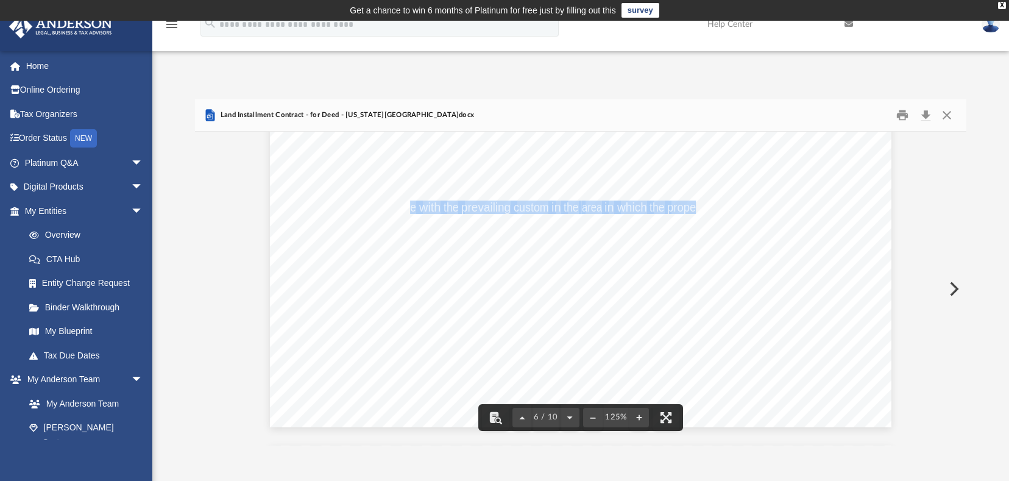
drag, startPoint x: 406, startPoint y: 211, endPoint x: 690, endPoint y: 206, distance: 283.9
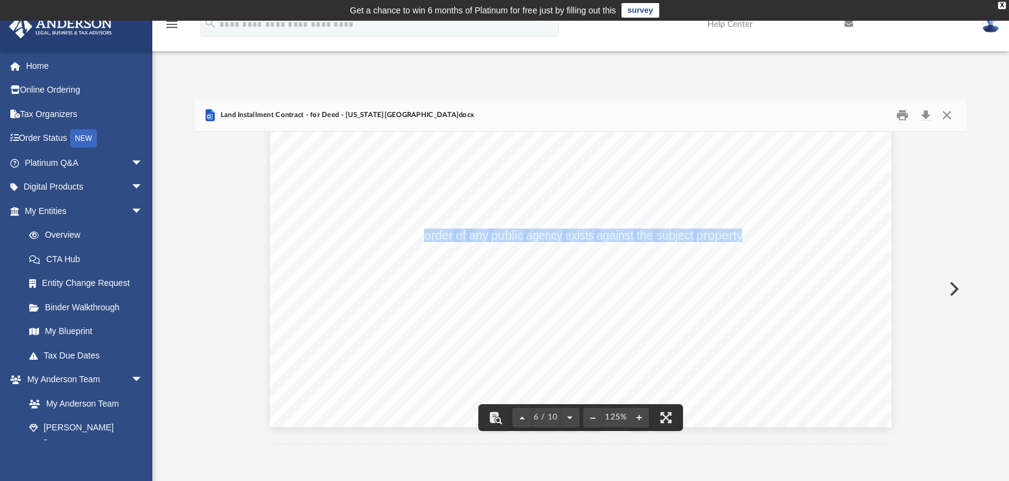
drag, startPoint x: 421, startPoint y: 237, endPoint x: 738, endPoint y: 233, distance: 316.1
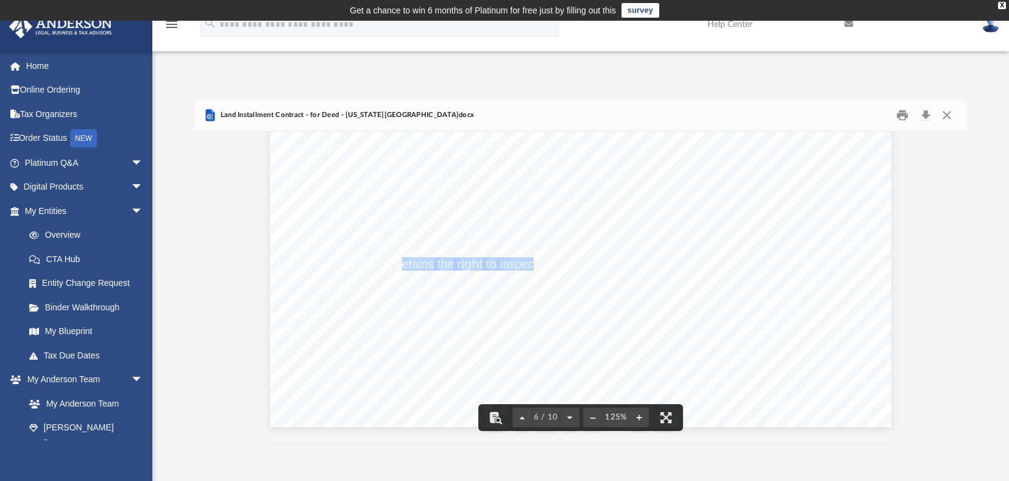
drag, startPoint x: 397, startPoint y: 264, endPoint x: 526, endPoint y: 266, distance: 129.7
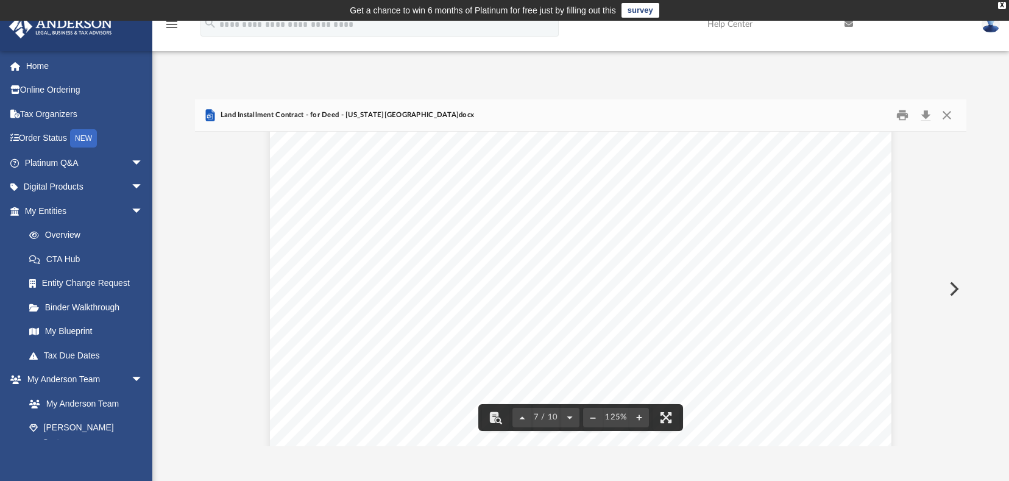
scroll to position [5238, 0]
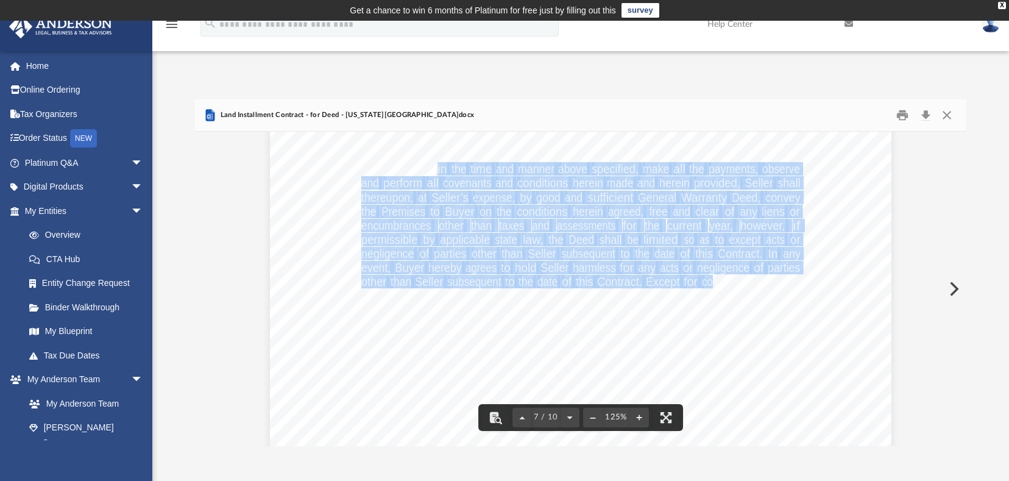
drag, startPoint x: 431, startPoint y: 167, endPoint x: 710, endPoint y: 284, distance: 303.0
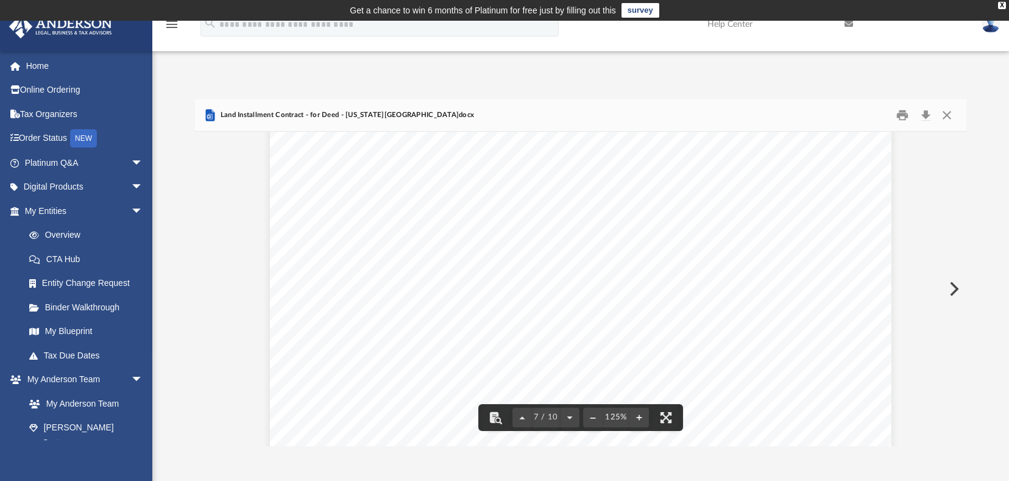
scroll to position [5421, 0]
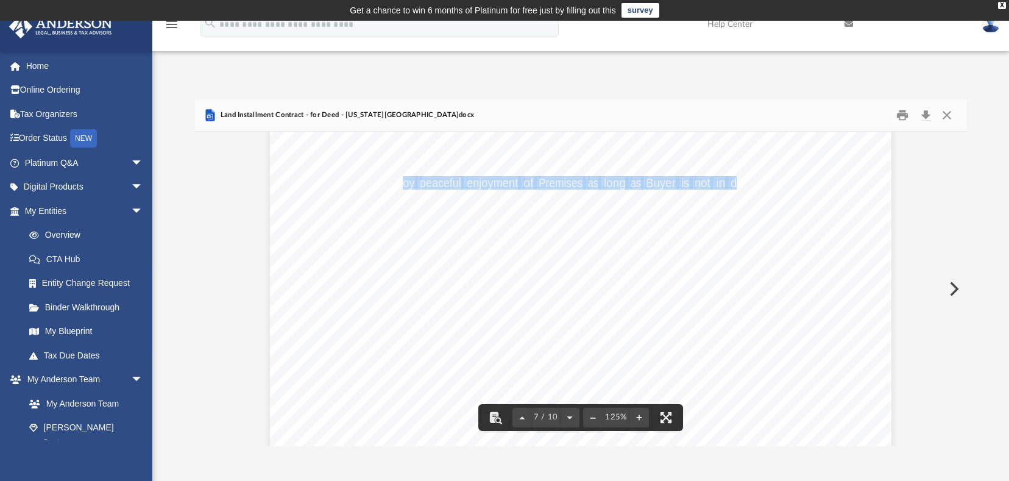
drag, startPoint x: 400, startPoint y: 184, endPoint x: 735, endPoint y: 184, distance: 335.0
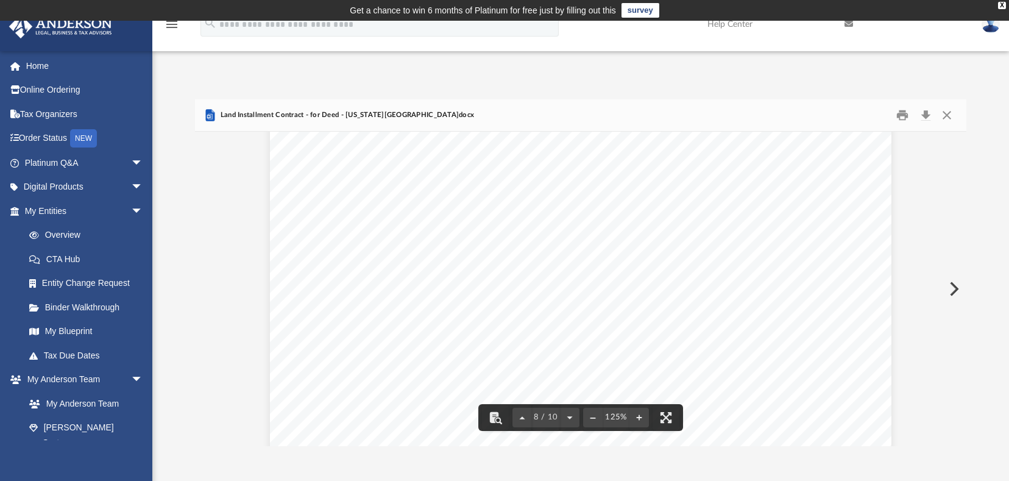
scroll to position [5847, 0]
drag, startPoint x: 467, startPoint y: 191, endPoint x: 643, endPoint y: 191, distance: 176.6
click at [270, 49] on span "2. [ ] May not assign, sell, transfer or convey his/her (Buyer’s) Interest in t…" at bounding box center [270, 49] width 0 height 0
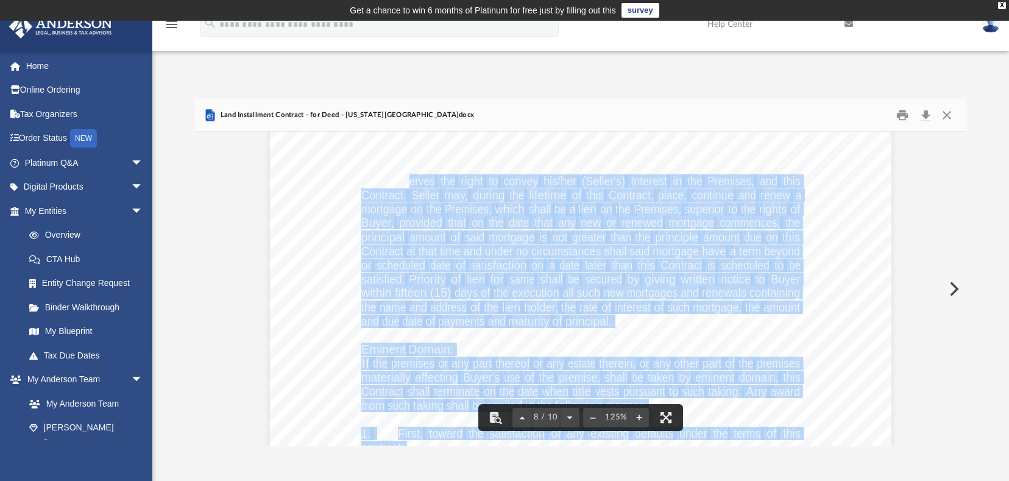
drag, startPoint x: 403, startPoint y: 180, endPoint x: 484, endPoint y: 238, distance: 99.9
click at [484, 238] on div "8 Contract unless Seller releases Buyer in writing. No assignment, however, sha…" at bounding box center [580, 390] width 621 height 804
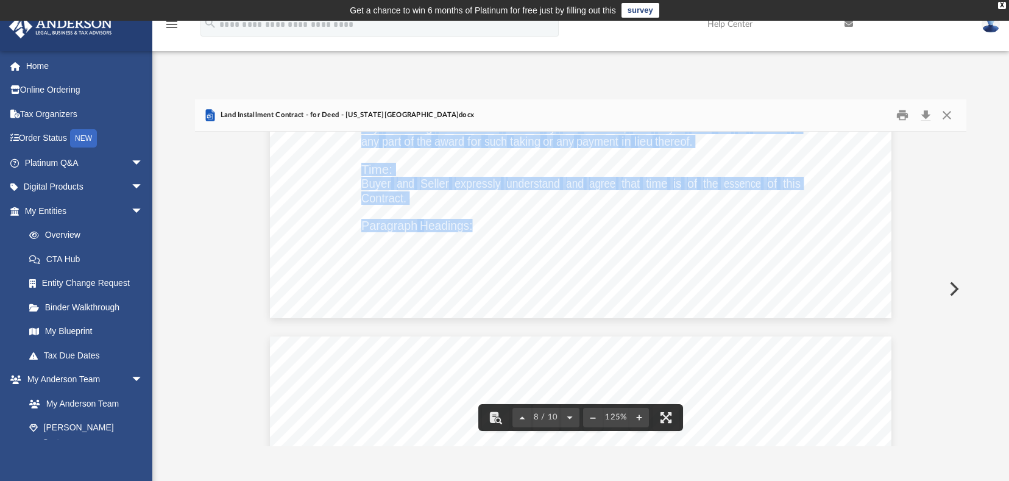
scroll to position [6395, 0]
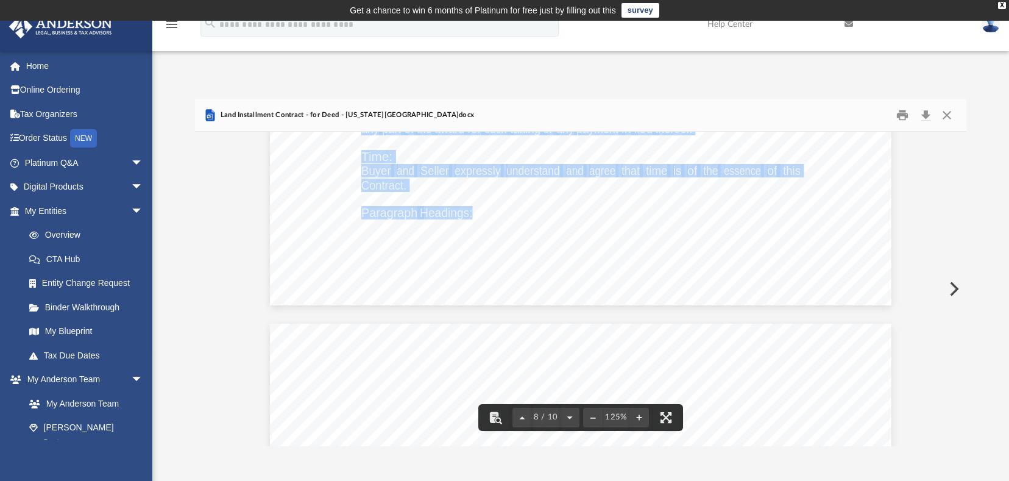
click at [486, 172] on span "expressly" at bounding box center [477, 170] width 46 height 12
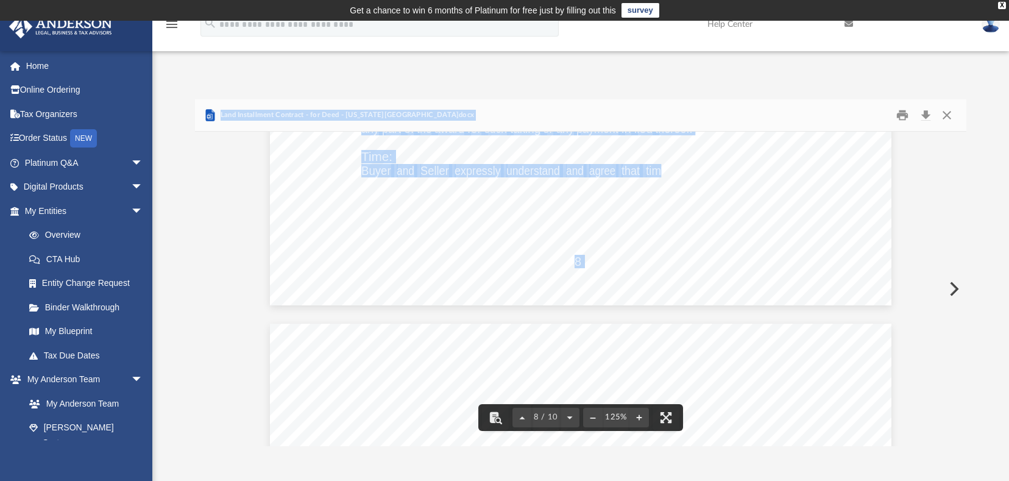
drag, startPoint x: 397, startPoint y: 170, endPoint x: 658, endPoint y: 171, distance: 260.7
click at [658, 171] on div "**********" at bounding box center [580, 272] width 770 height 347
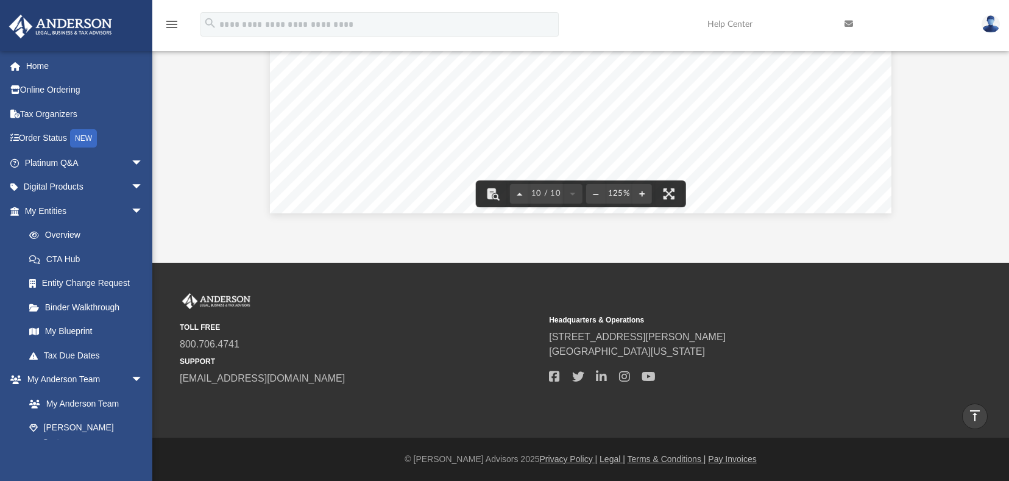
scroll to position [0, 0]
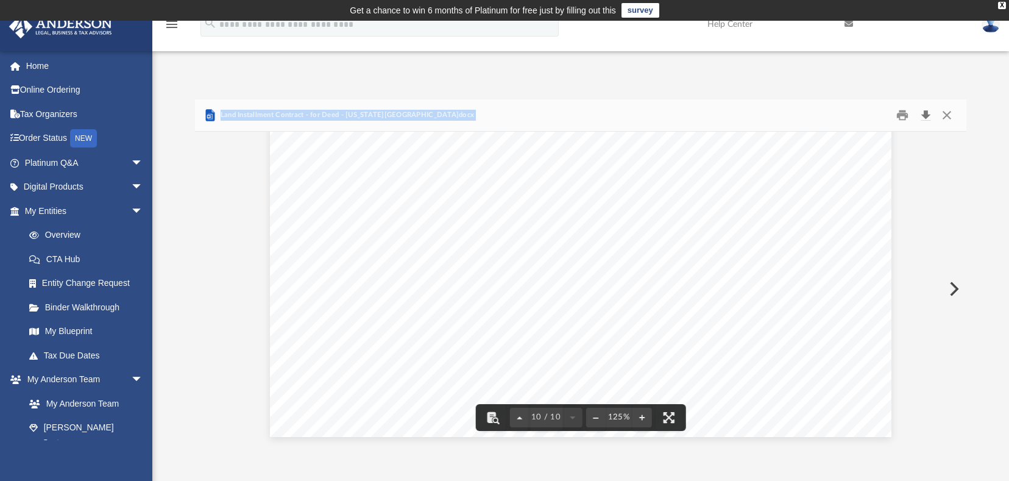
click at [919, 113] on button "Download" at bounding box center [925, 115] width 22 height 19
